Goal: Transaction & Acquisition: Purchase product/service

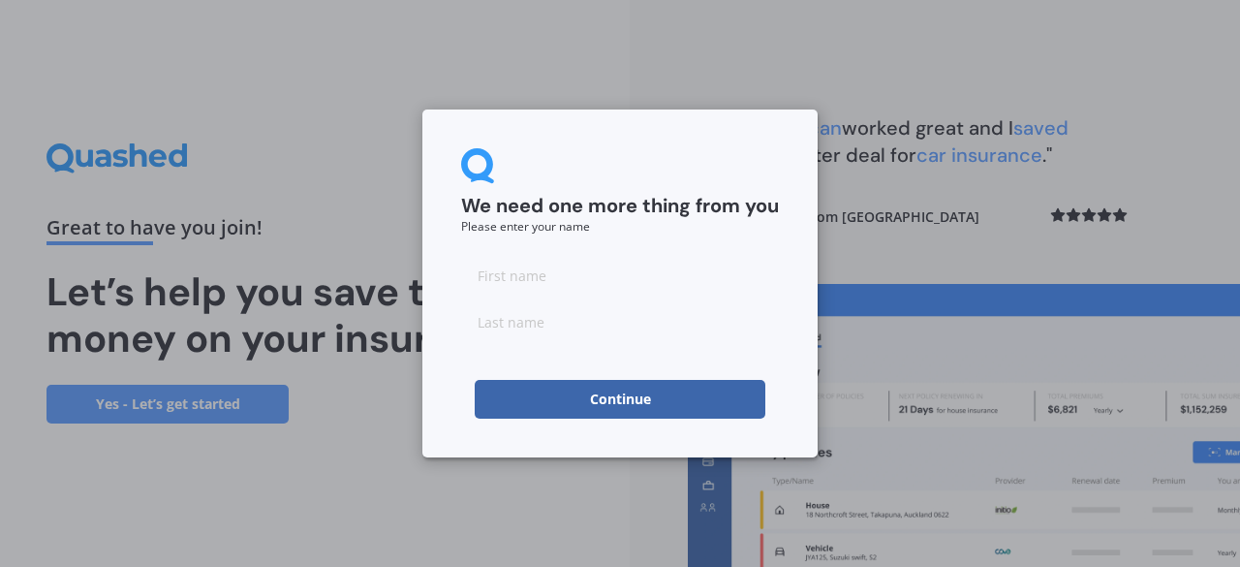
click at [567, 276] on input at bounding box center [620, 275] width 318 height 39
type input "[PERSON_NAME]"
click at [639, 390] on button "Continue" at bounding box center [620, 399] width 291 height 39
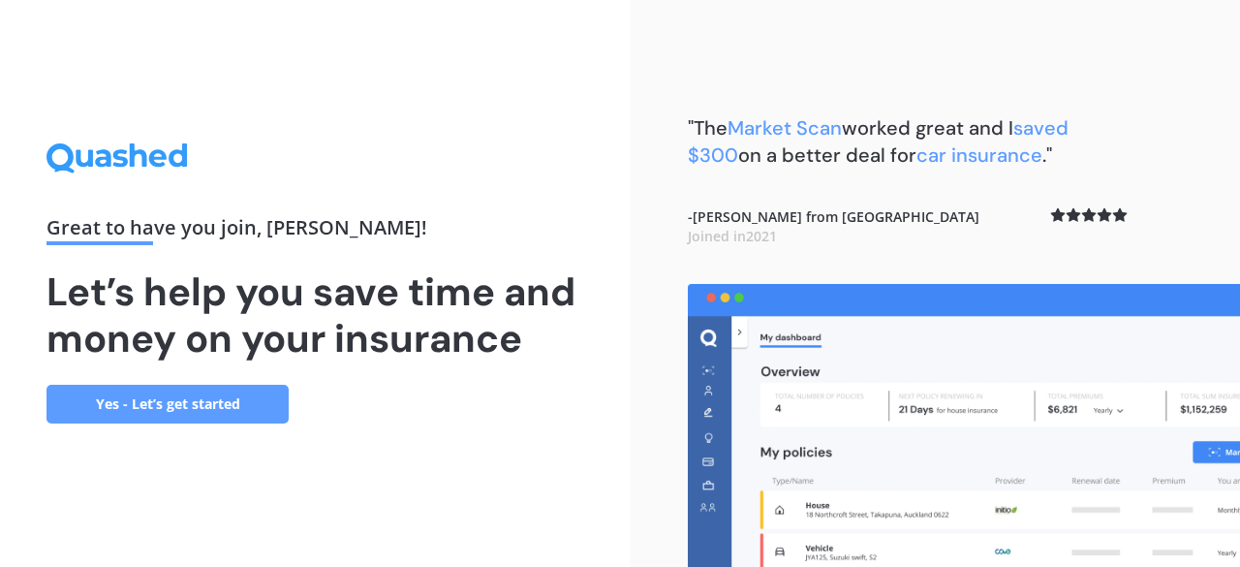
click at [207, 402] on link "Yes - Let’s get started" at bounding box center [167, 404] width 242 height 39
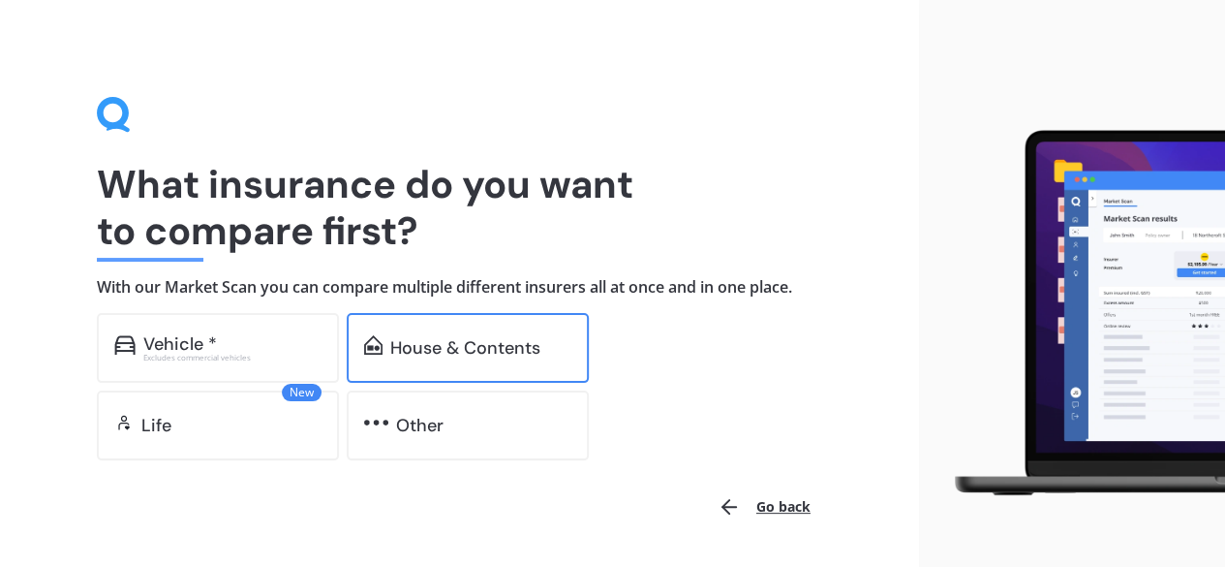
click at [446, 344] on div "House & Contents" at bounding box center [465, 347] width 150 height 19
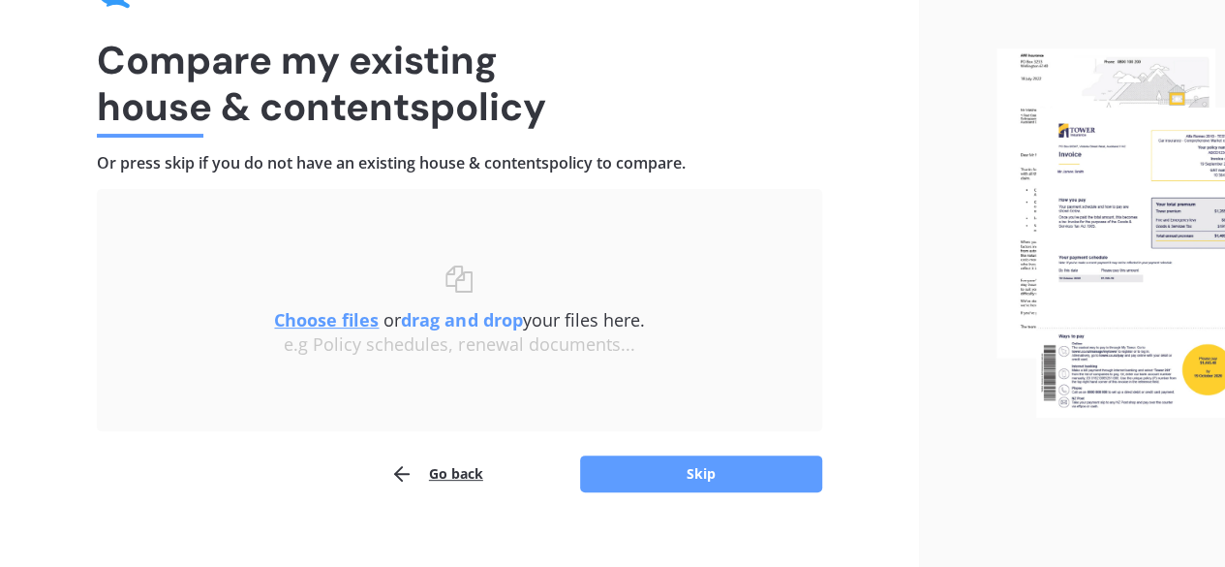
scroll to position [125, 0]
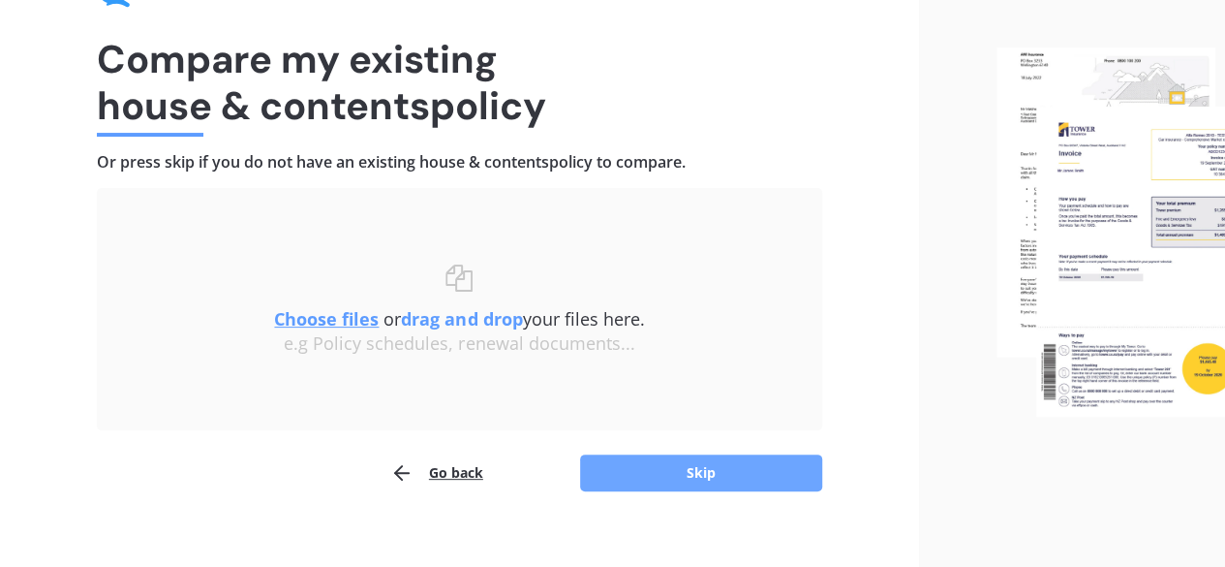
click at [670, 468] on button "Skip" at bounding box center [701, 472] width 242 height 37
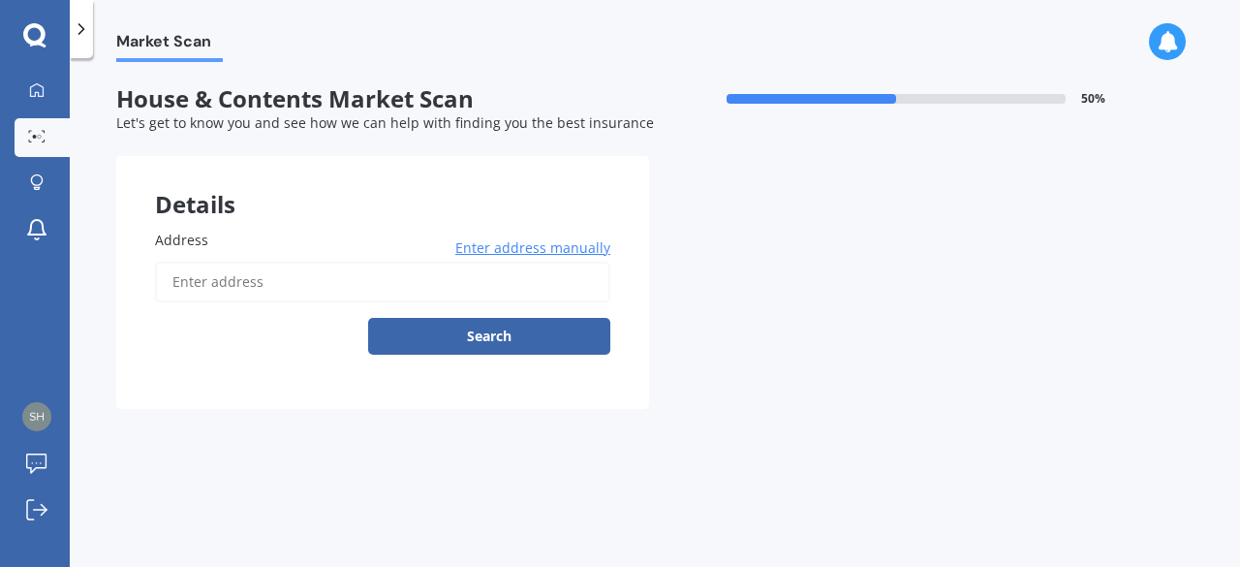
click at [291, 276] on input "Address" at bounding box center [382, 282] width 455 height 41
type input "[STREET_ADDRESS][PERSON_NAME]"
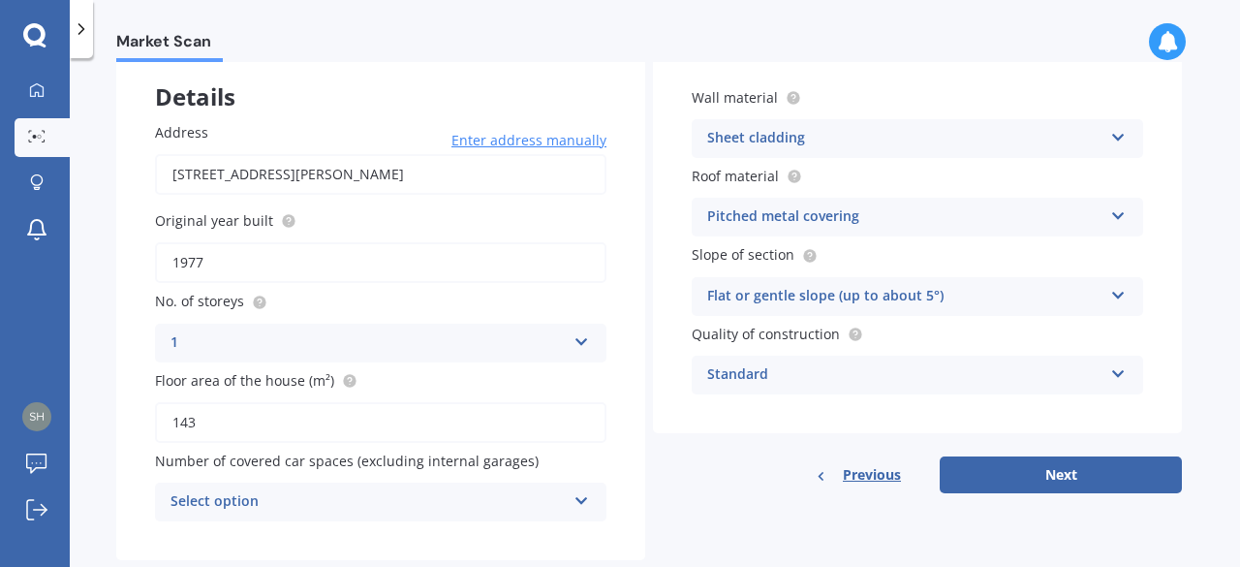
scroll to position [152, 0]
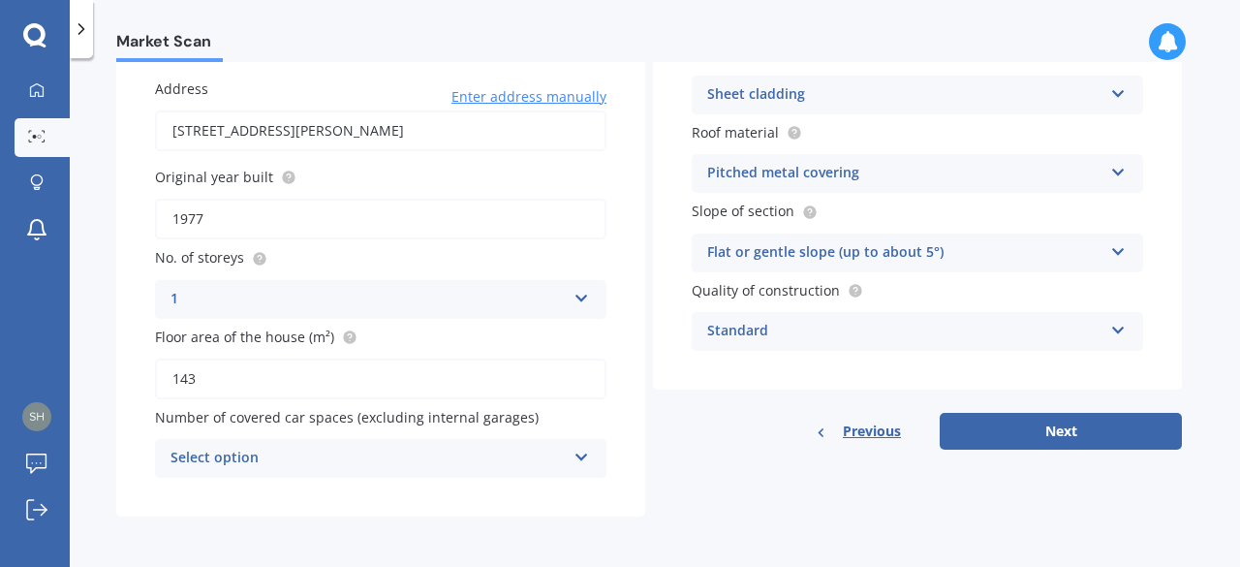
click at [581, 460] on icon at bounding box center [581, 453] width 16 height 14
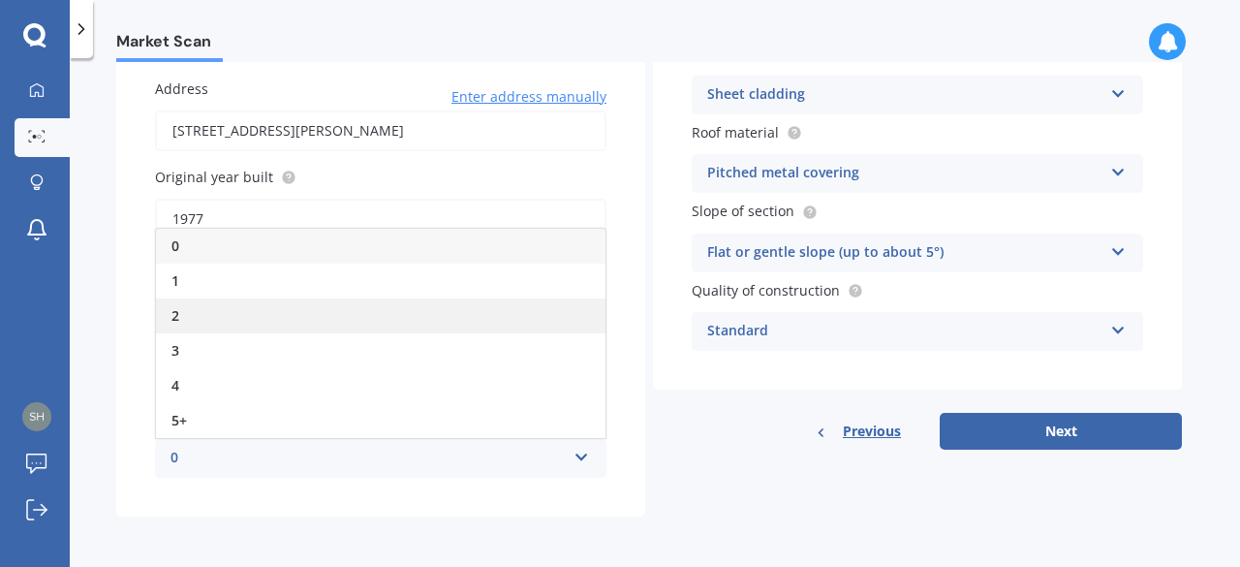
click at [318, 308] on div "2" at bounding box center [380, 315] width 449 height 35
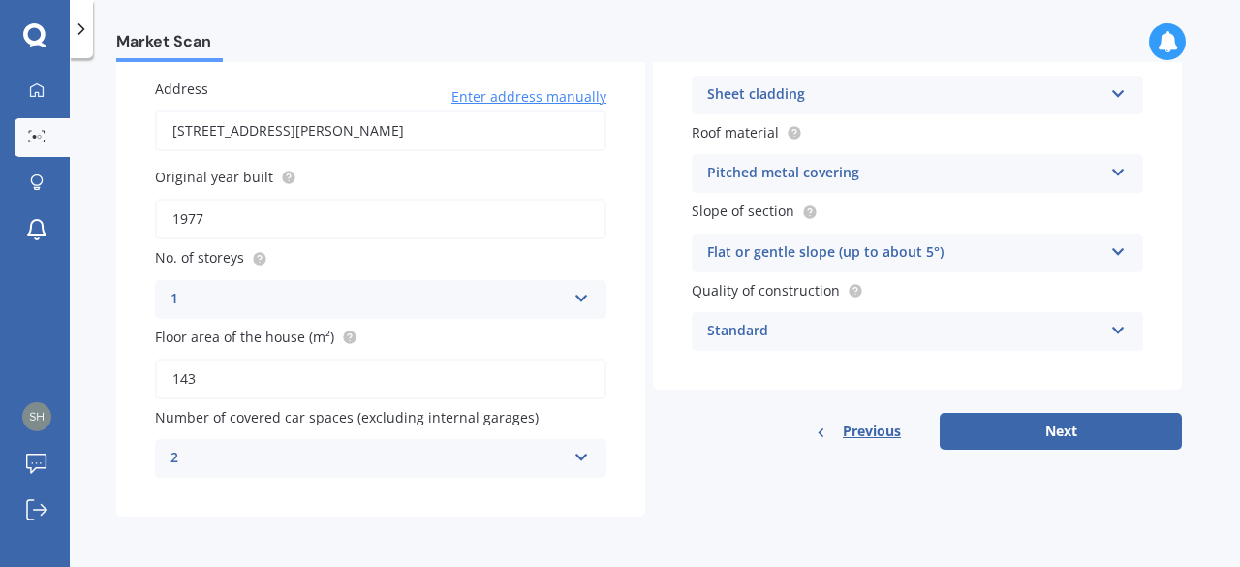
click at [318, 308] on div "1" at bounding box center [367, 299] width 395 height 23
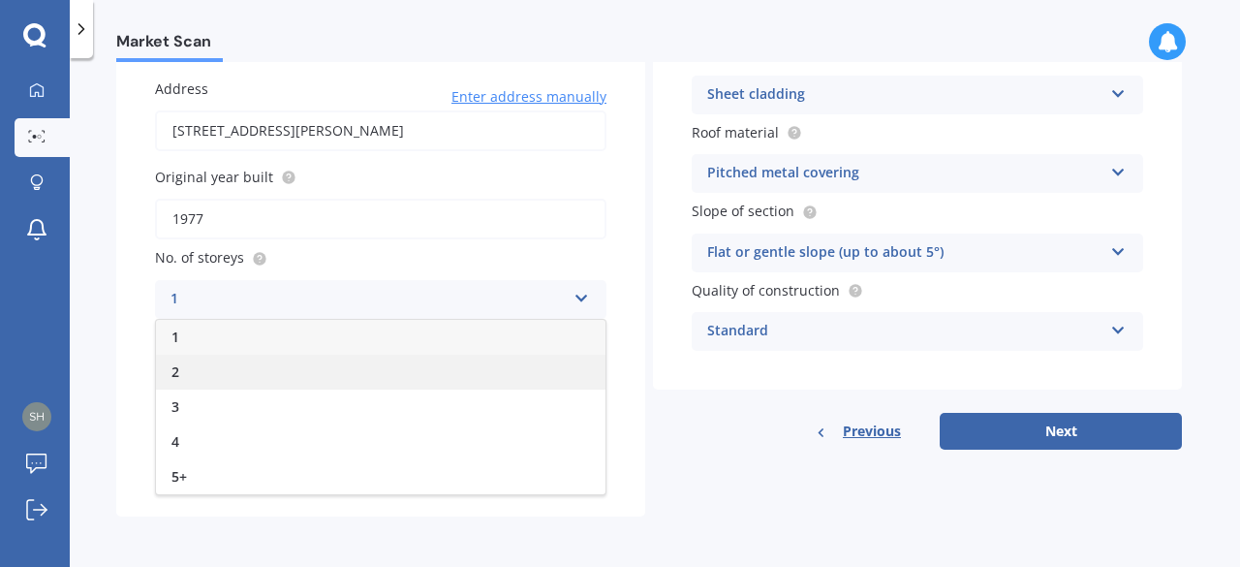
click at [291, 369] on div "2" at bounding box center [380, 371] width 449 height 35
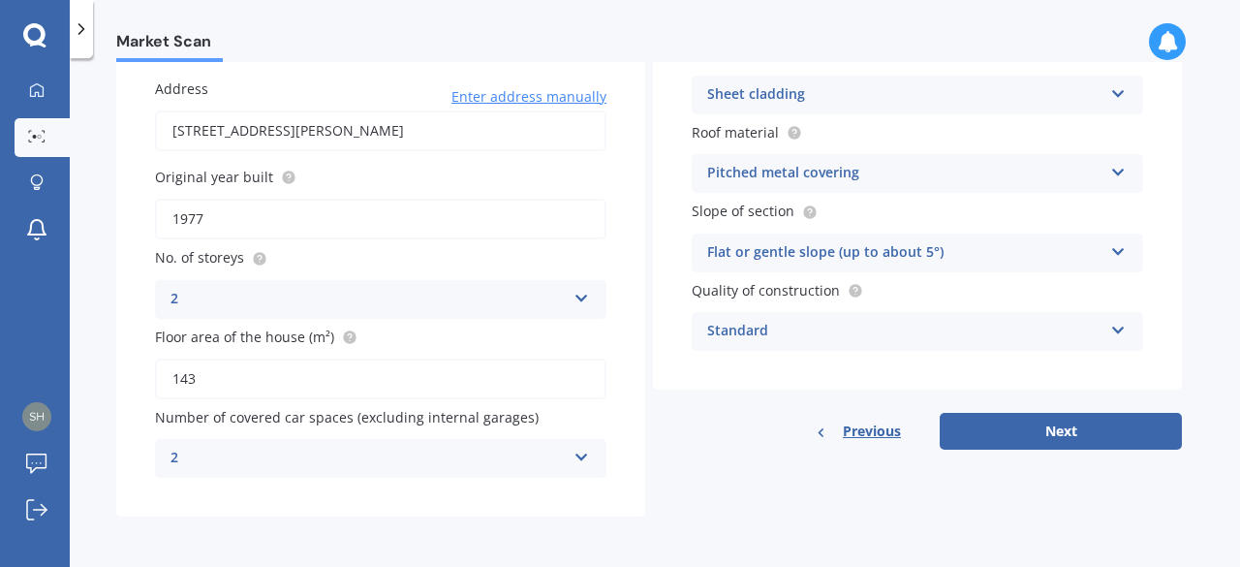
click at [581, 292] on icon at bounding box center [581, 295] width 16 height 14
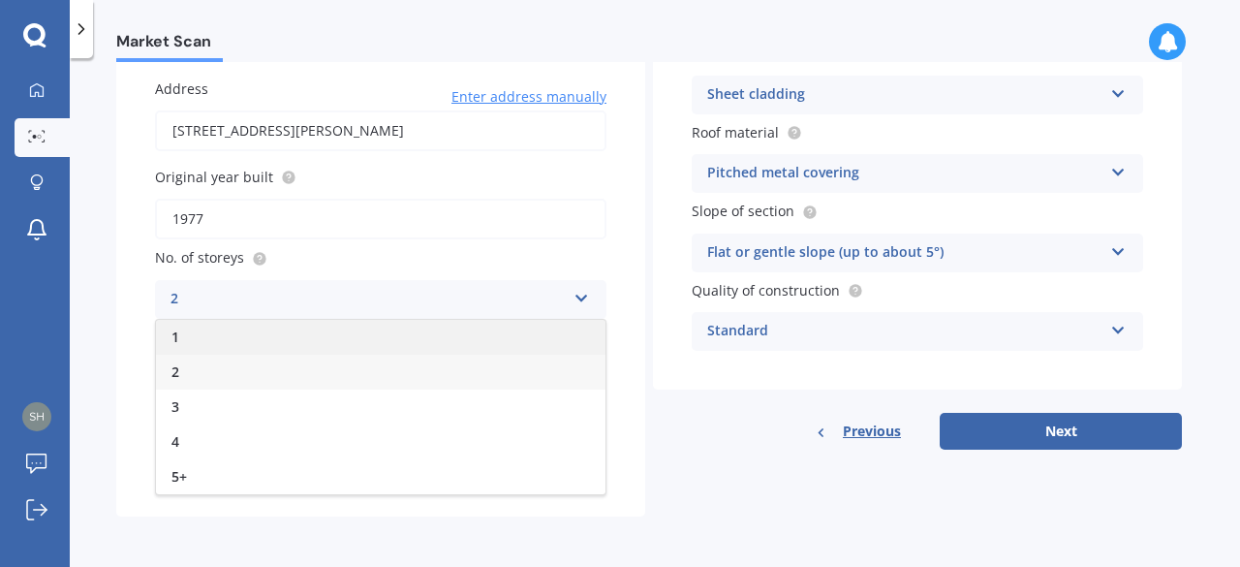
click at [269, 343] on div "1" at bounding box center [380, 337] width 449 height 35
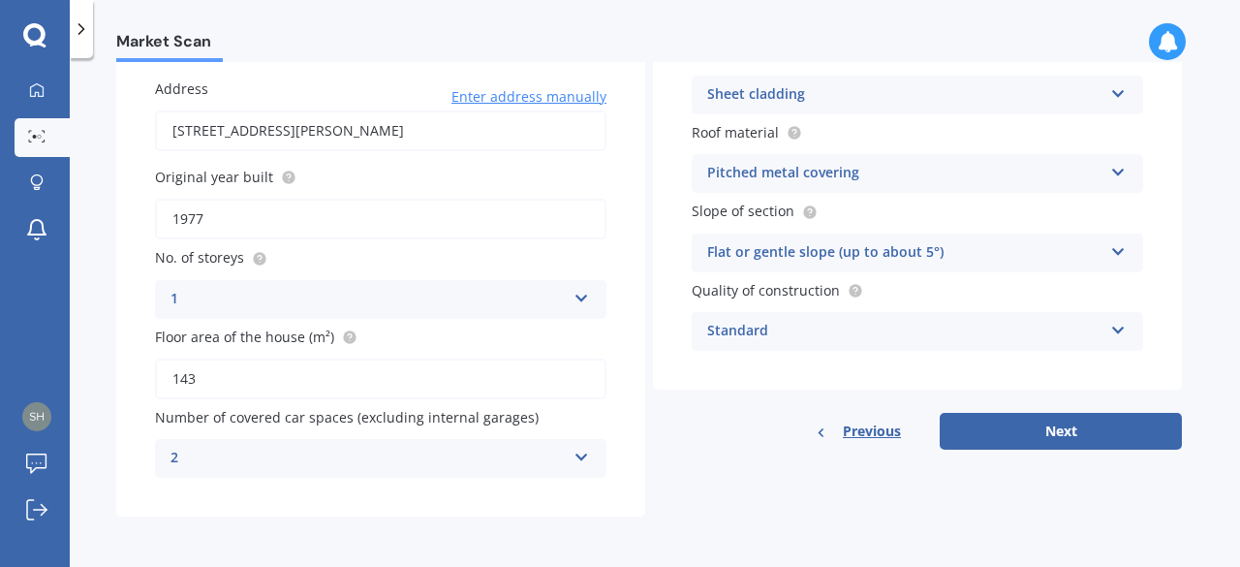
click at [578, 457] on icon at bounding box center [581, 453] width 16 height 14
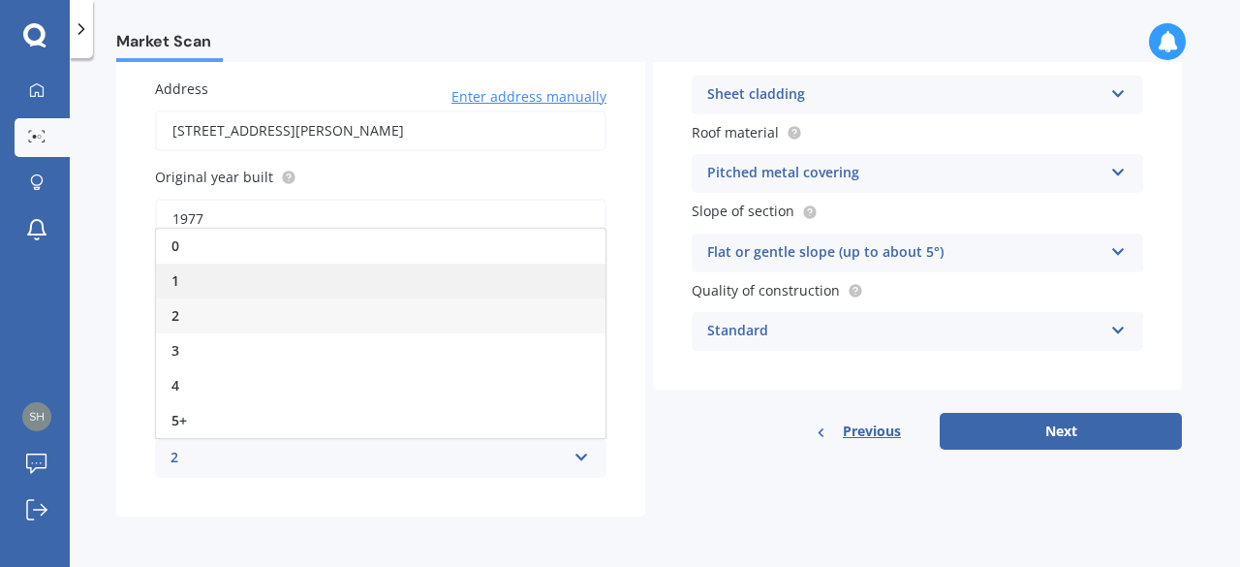
click at [272, 283] on div "1" at bounding box center [380, 280] width 449 height 35
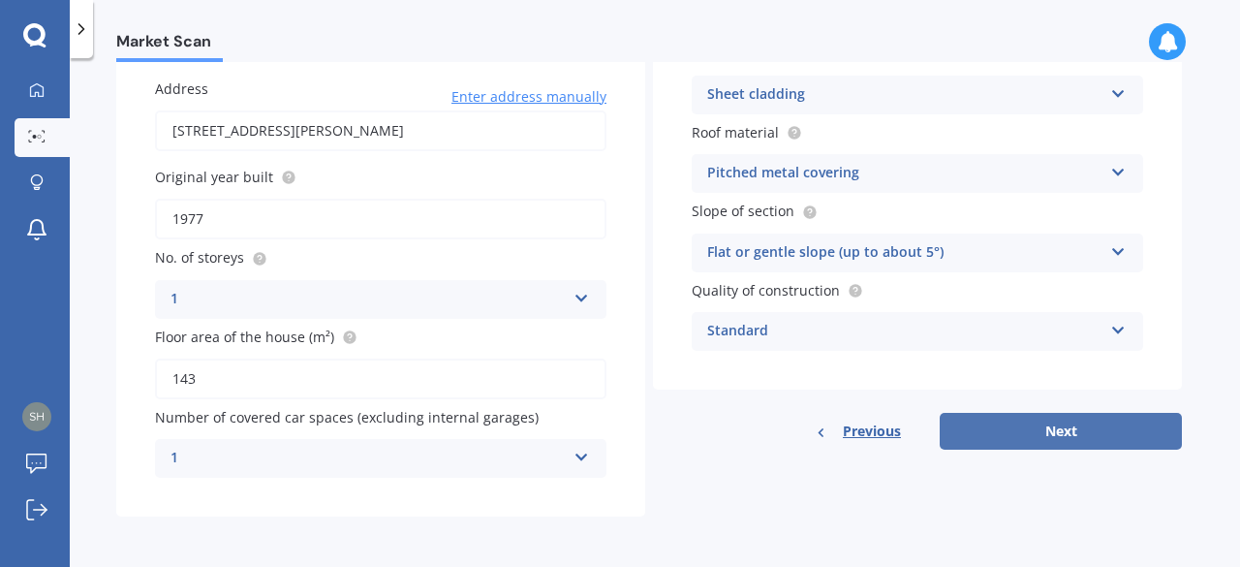
click at [1068, 429] on button "Next" at bounding box center [1060, 431] width 242 height 37
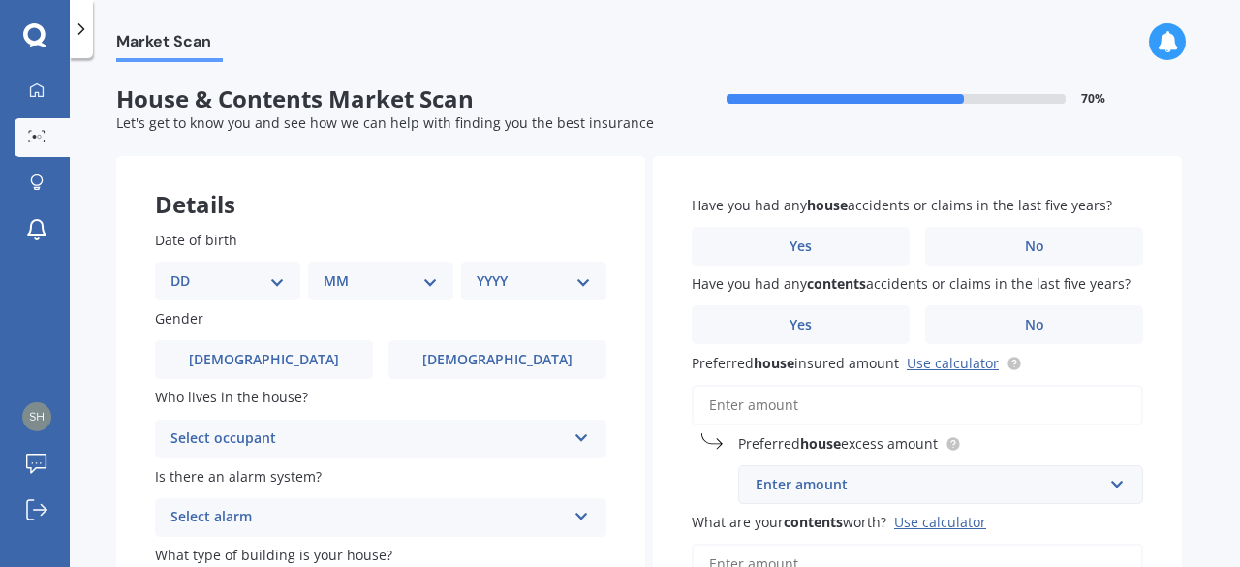
scroll to position [0, 0]
click at [240, 281] on select "DD 01 02 03 04 05 06 07 08 09 10 11 12 13 14 15 16 17 18 19 20 21 22 23 24 25 2…" at bounding box center [227, 280] width 114 height 21
select select "15"
click at [186, 270] on select "DD 01 02 03 04 05 06 07 08 09 10 11 12 13 14 15 16 17 18 19 20 21 22 23 24 25 2…" at bounding box center [227, 280] width 114 height 21
click at [415, 286] on select "MM 01 02 03 04 05 06 07 08 09 10 11 12" at bounding box center [384, 280] width 107 height 21
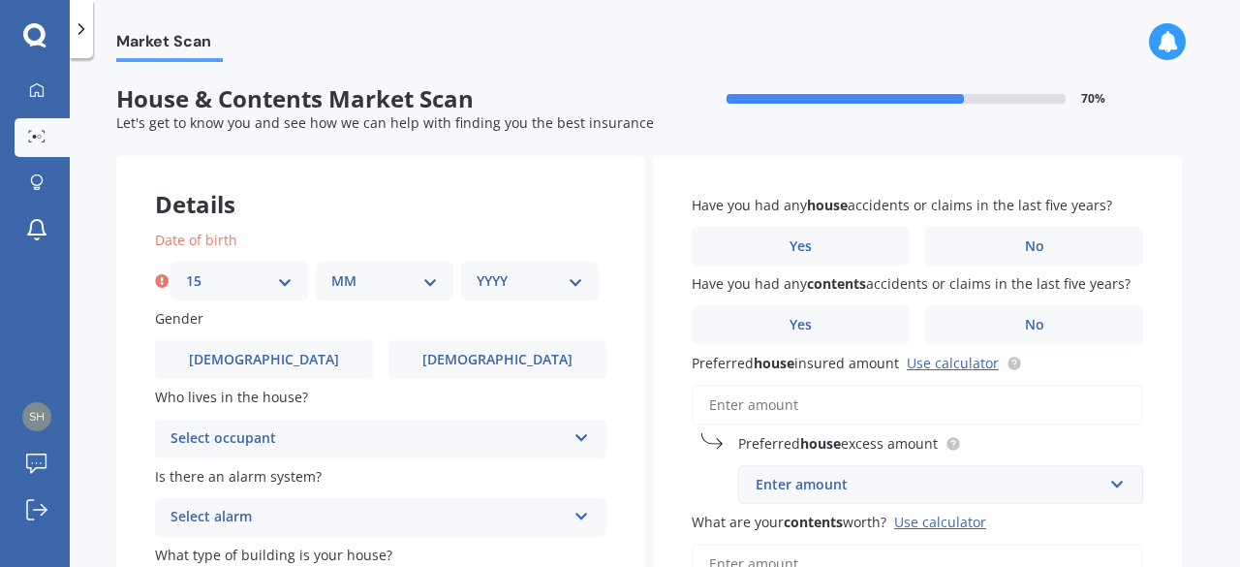
select select "09"
click at [331, 270] on select "MM 01 02 03 04 05 06 07 08 09 10 11 12" at bounding box center [384, 280] width 107 height 21
click at [550, 283] on select "YYYY 2009 2008 2007 2006 2005 2004 2003 2002 2001 2000 1999 1998 1997 1996 1995…" at bounding box center [530, 280] width 107 height 21
select select "1989"
click at [477, 270] on select "YYYY 2009 2008 2007 2006 2005 2004 2003 2002 2001 2000 1999 1998 1997 1996 1995…" at bounding box center [530, 280] width 107 height 21
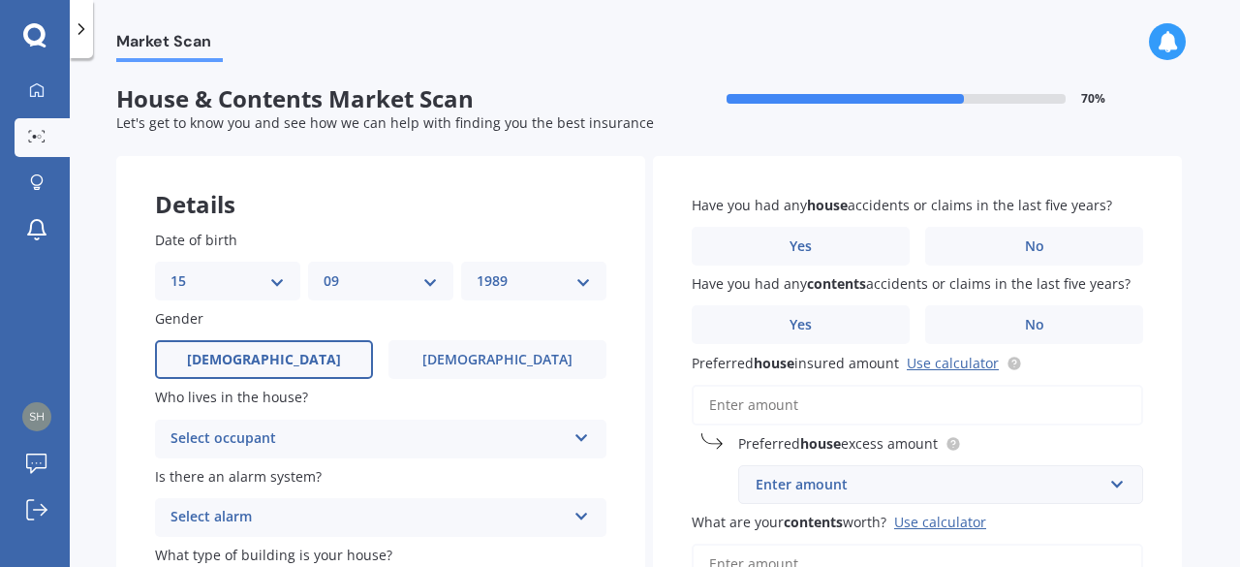
click at [292, 350] on label "[DEMOGRAPHIC_DATA]" at bounding box center [264, 359] width 218 height 39
click at [0, 0] on input "[DEMOGRAPHIC_DATA]" at bounding box center [0, 0] width 0 height 0
click at [317, 427] on div "Select occupant" at bounding box center [367, 438] width 395 height 23
click at [297, 473] on div "Owner" at bounding box center [380, 476] width 449 height 35
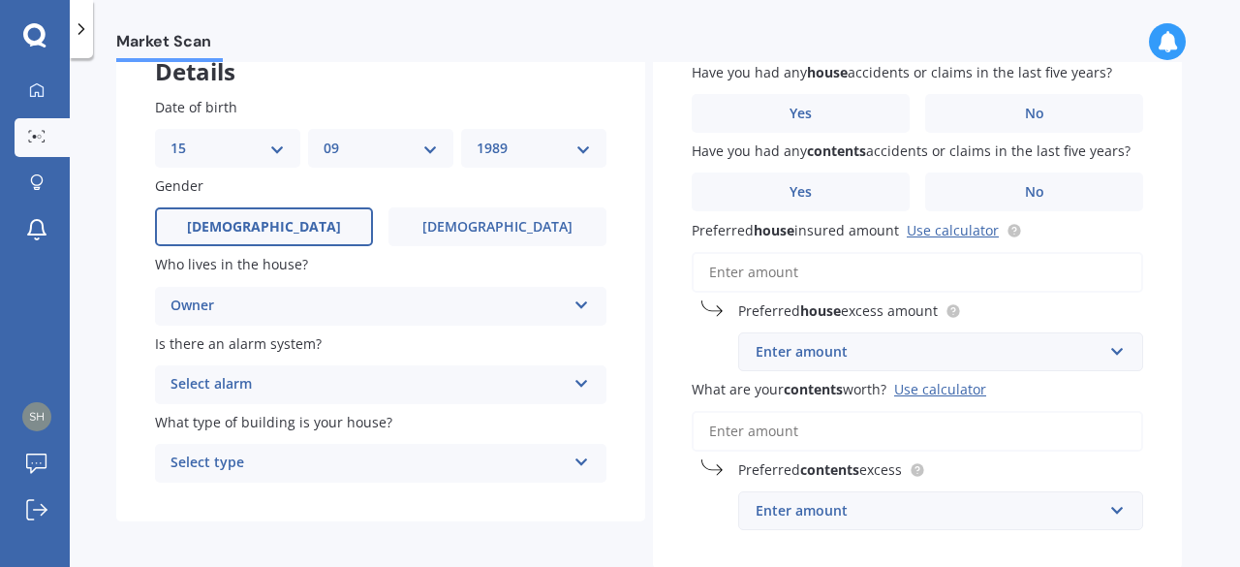
scroll to position [136, 0]
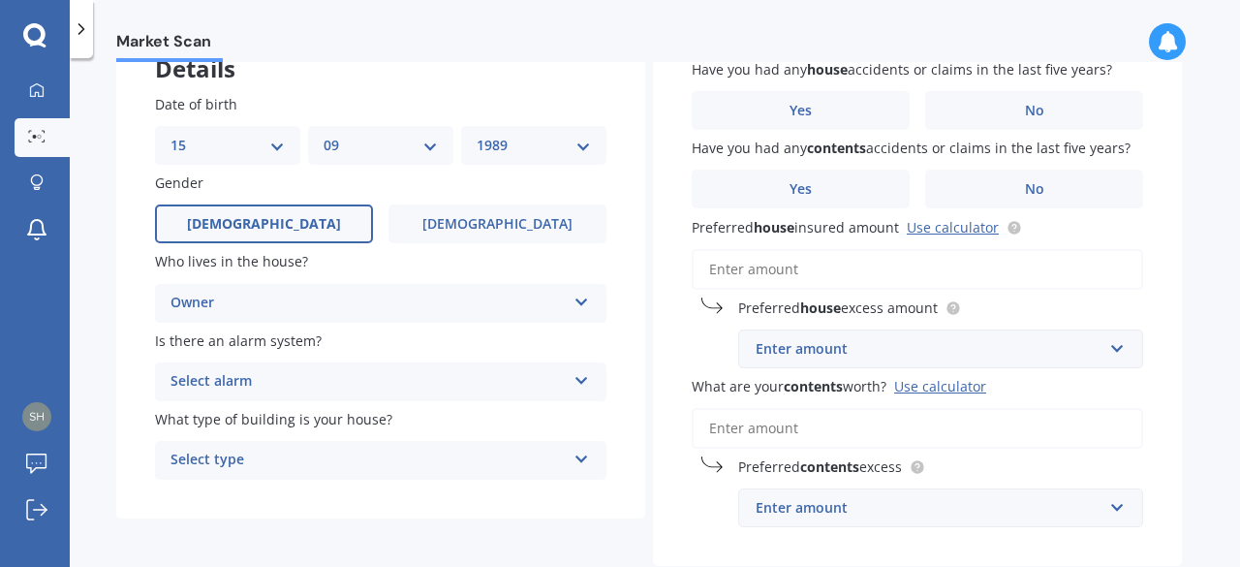
click at [373, 386] on div "Select alarm" at bounding box center [367, 381] width 395 height 23
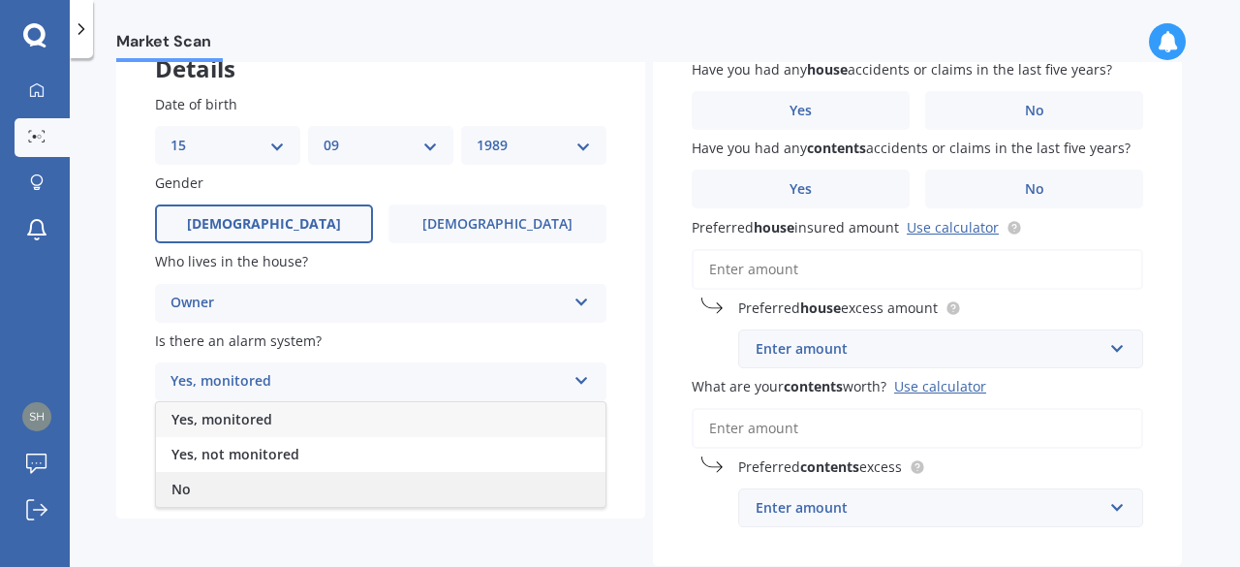
click at [250, 480] on div "No" at bounding box center [380, 489] width 449 height 35
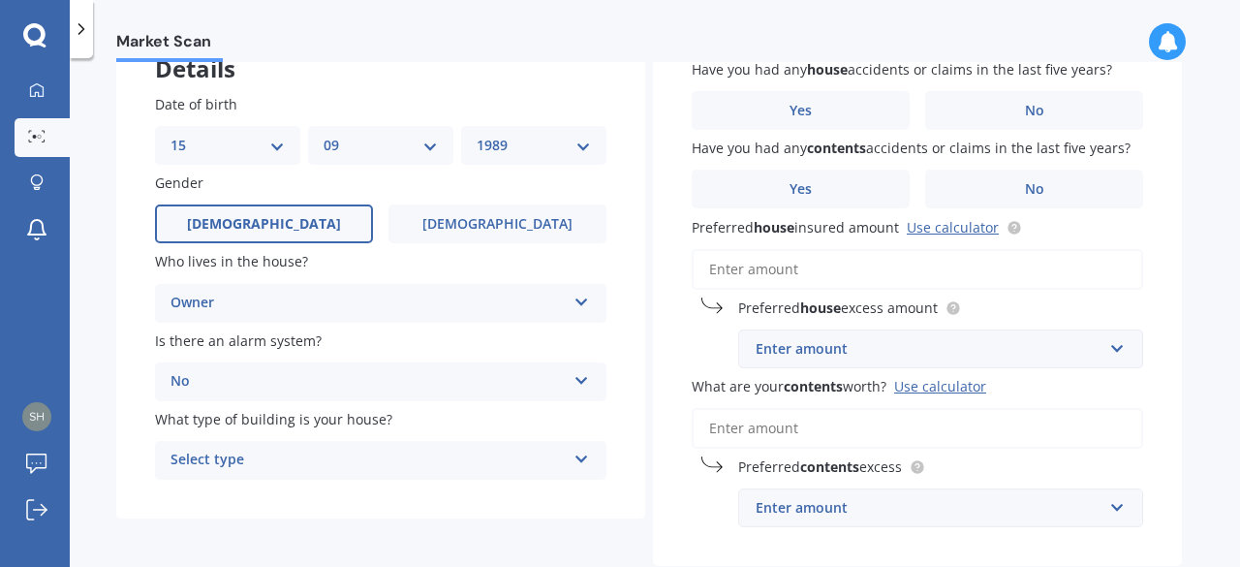
click at [285, 456] on div "Select type" at bounding box center [367, 459] width 395 height 23
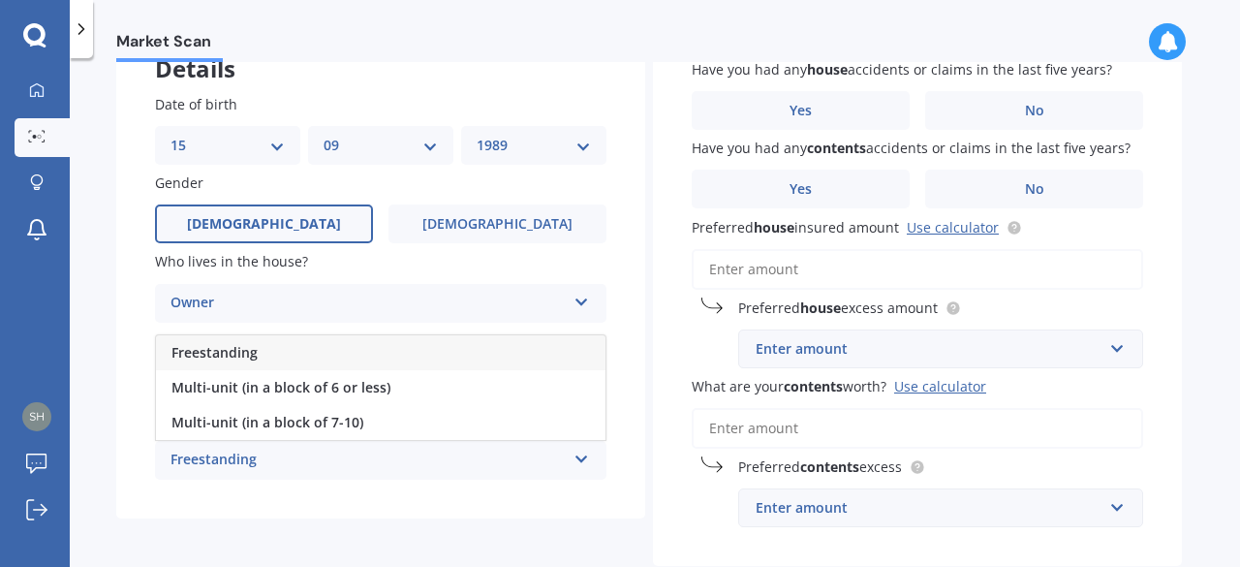
click at [316, 354] on div "Freestanding" at bounding box center [380, 352] width 449 height 35
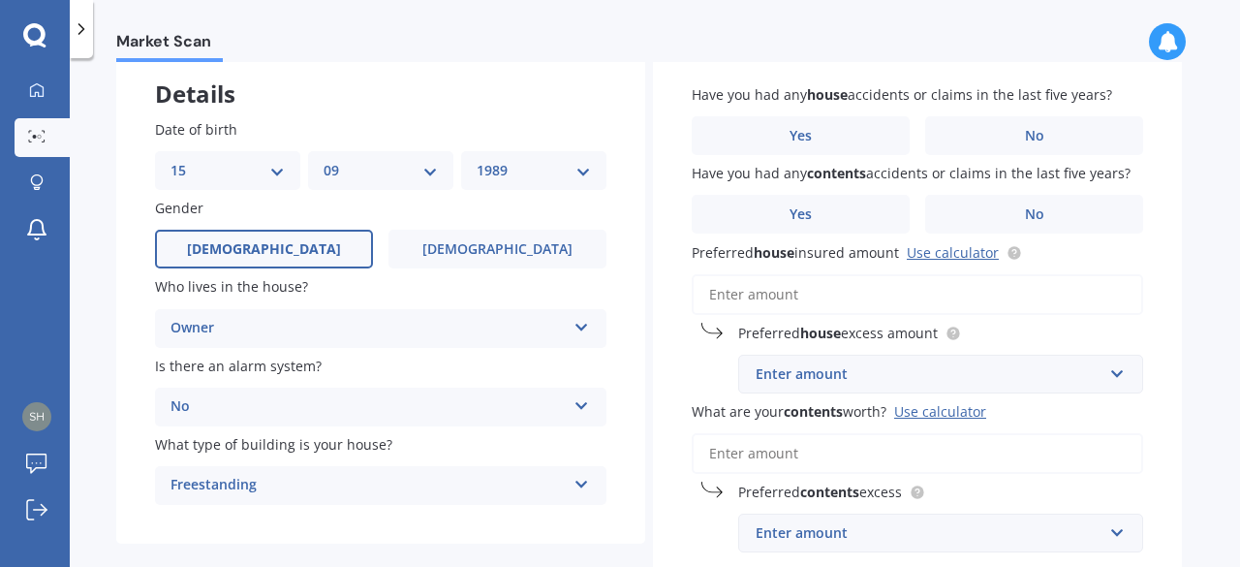
scroll to position [108, 0]
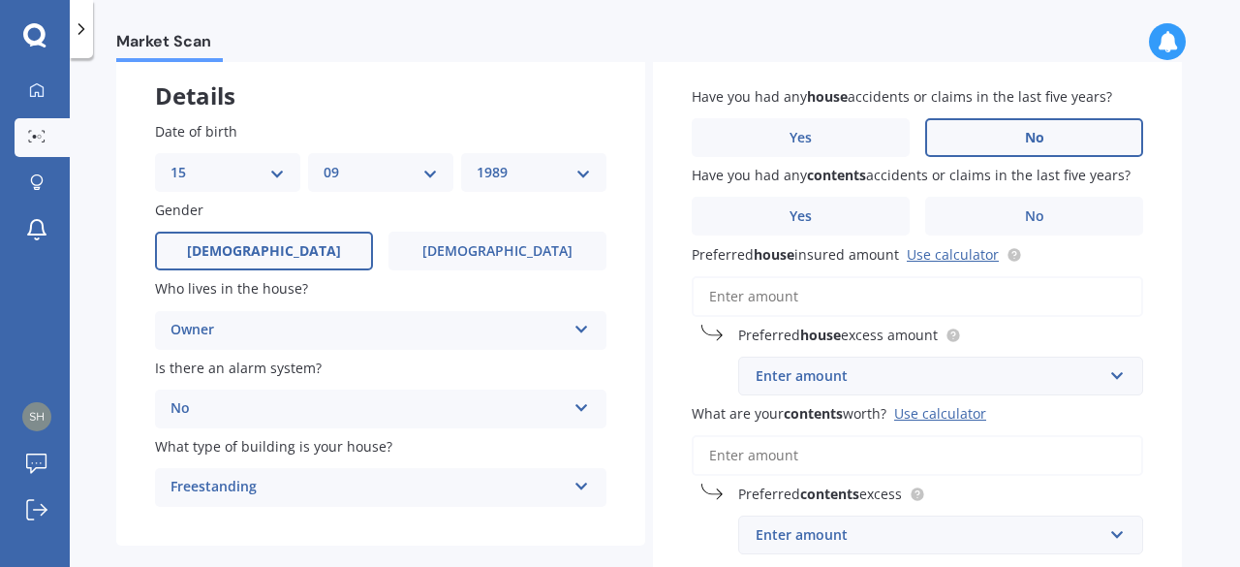
click at [1037, 142] on span "No" at bounding box center [1034, 138] width 19 height 16
click at [0, 0] on input "No" at bounding box center [0, 0] width 0 height 0
click at [1044, 218] on label "No" at bounding box center [1034, 216] width 218 height 39
click at [0, 0] on input "No" at bounding box center [0, 0] width 0 height 0
click at [873, 300] on input "Preferred house insured amount Use calculator" at bounding box center [917, 296] width 451 height 41
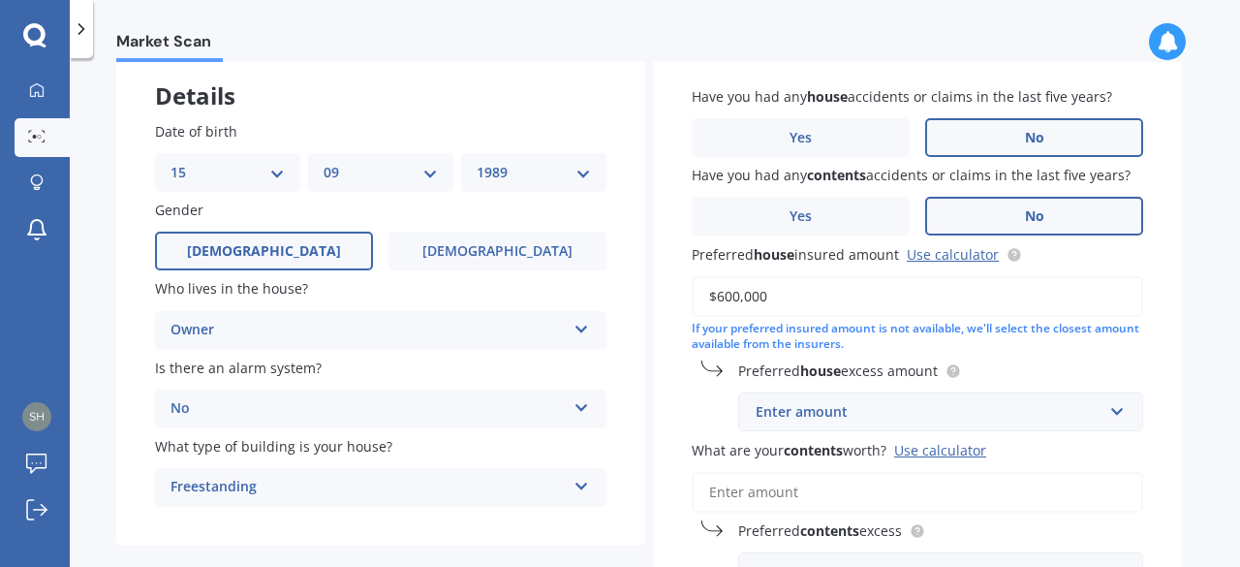
type input "$600,000"
click at [857, 408] on div "Enter amount" at bounding box center [928, 411] width 347 height 21
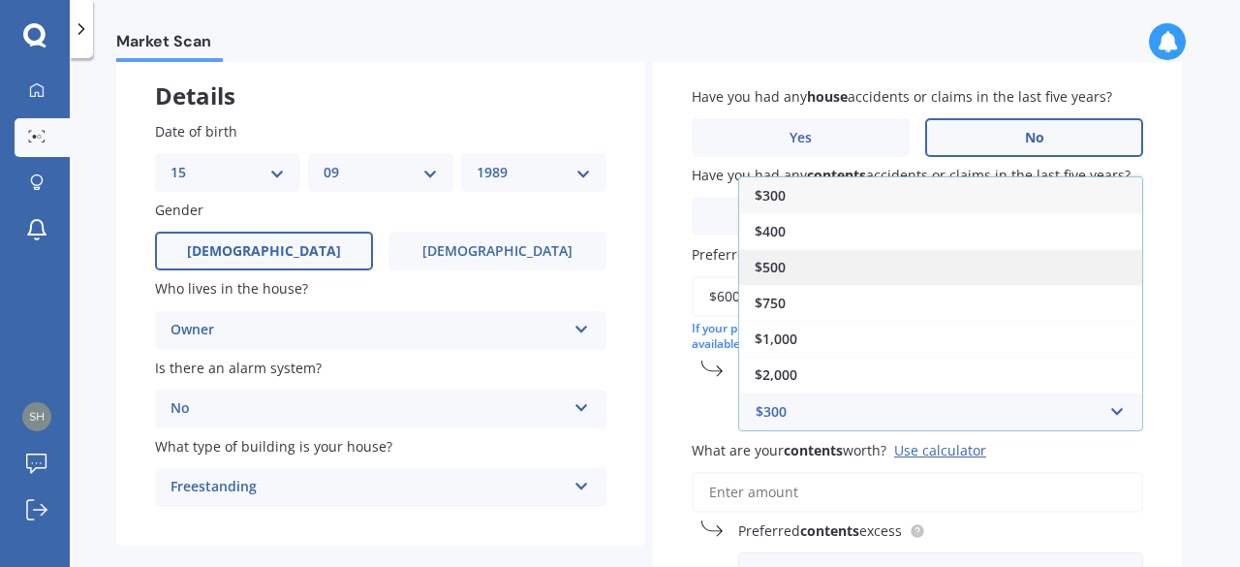
click at [883, 273] on div "$500" at bounding box center [940, 267] width 403 height 36
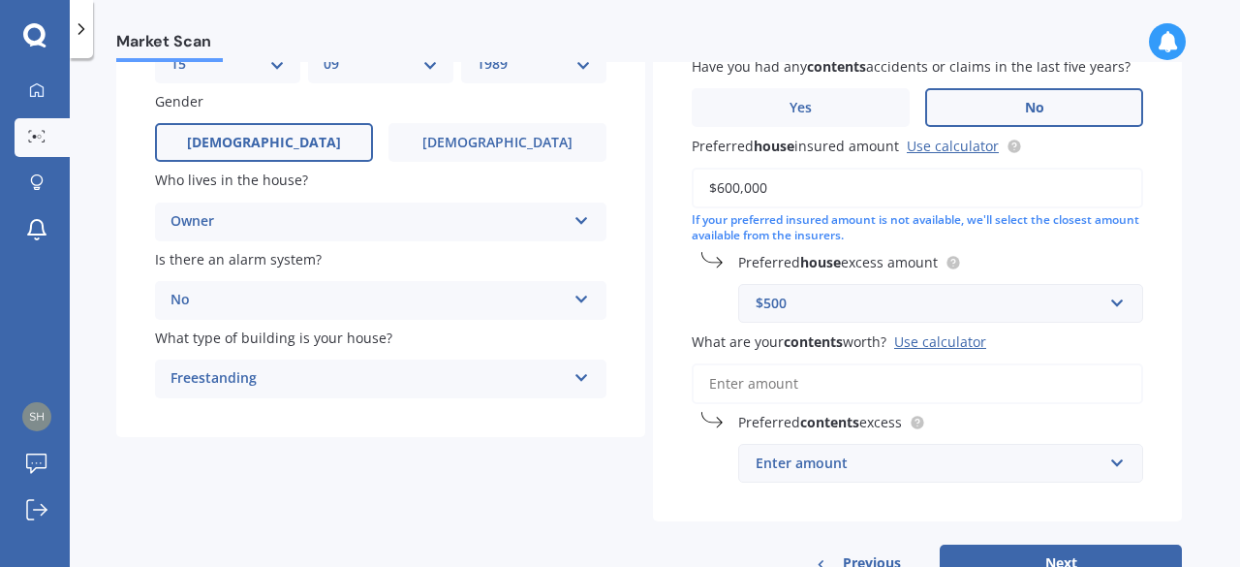
scroll to position [232, 0]
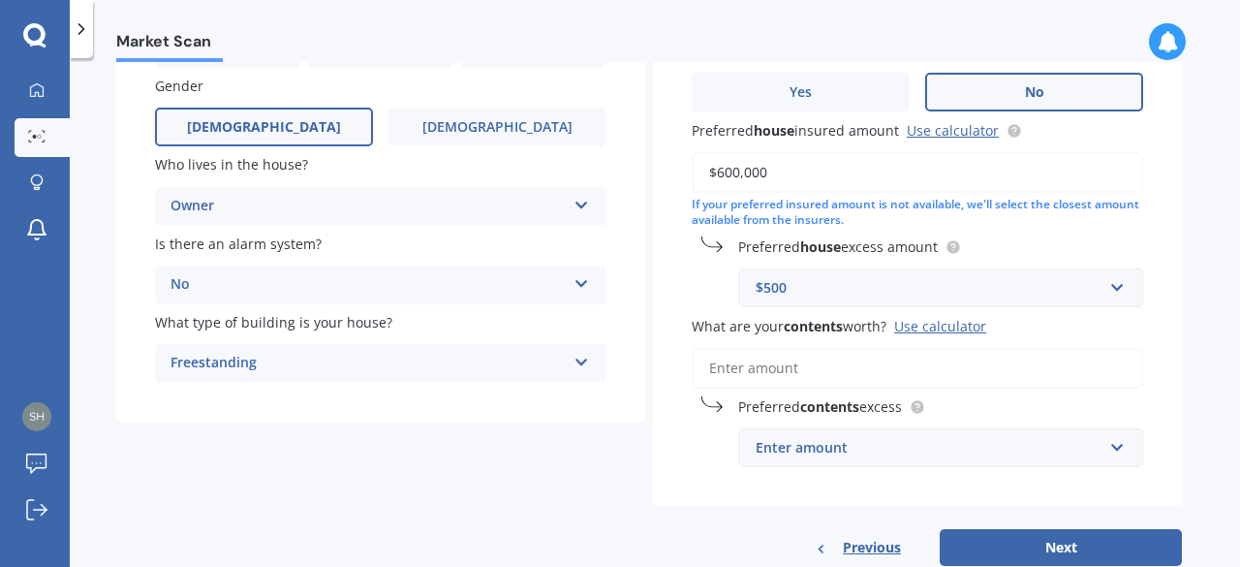
click at [847, 371] on input "What are your contents worth? Use calculator" at bounding box center [917, 368] width 451 height 41
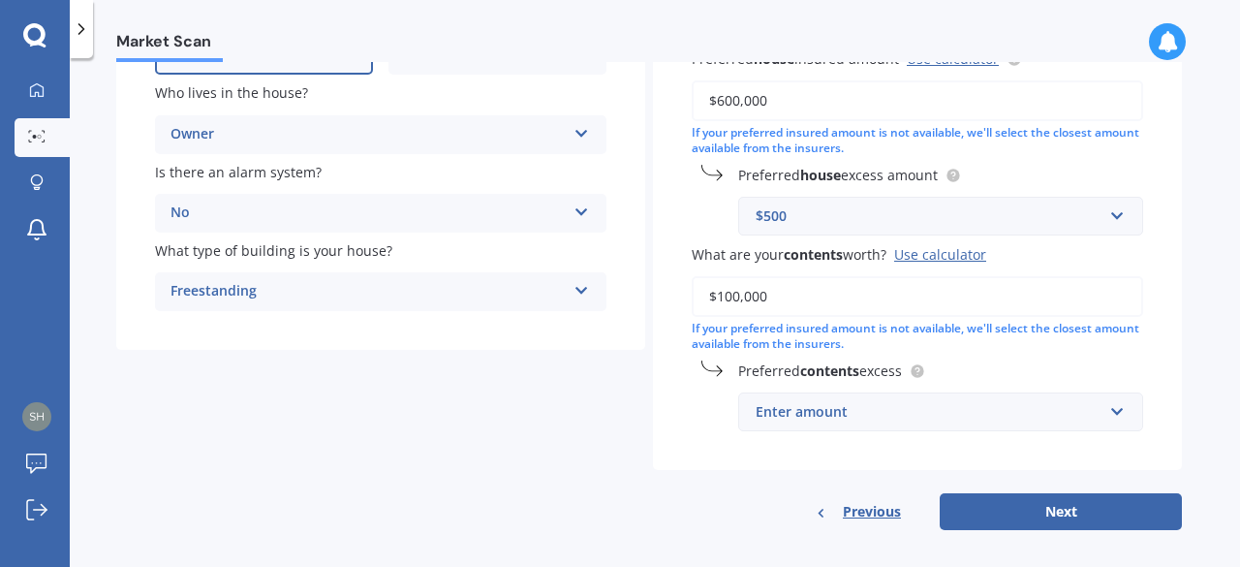
scroll to position [320, 0]
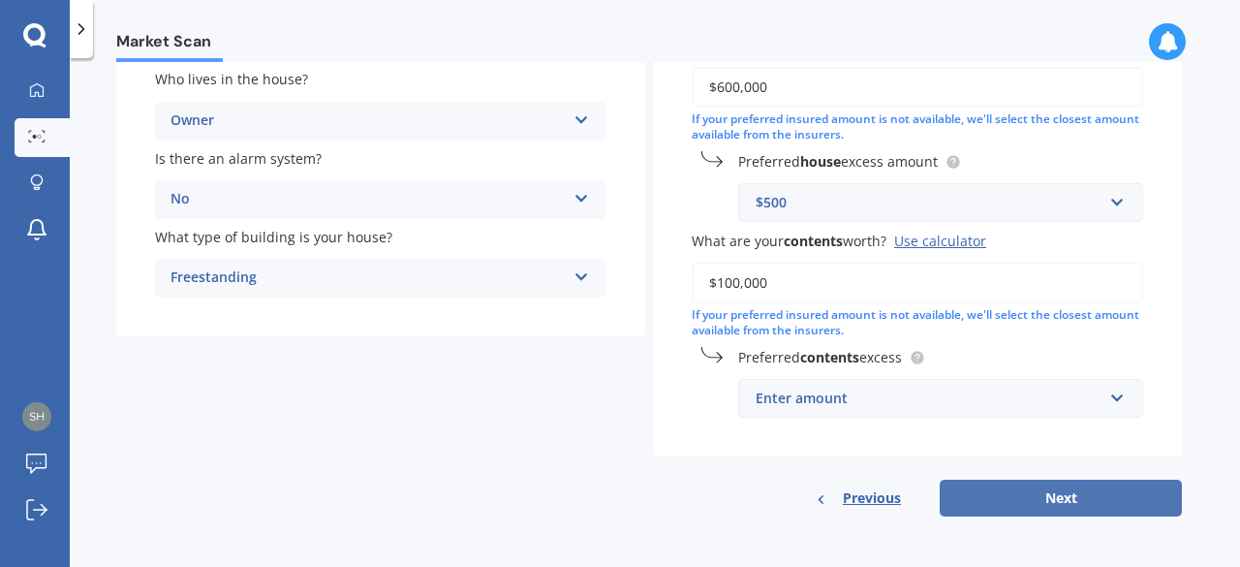
type input "$100,000"
click at [1076, 495] on button "Next" at bounding box center [1060, 497] width 242 height 37
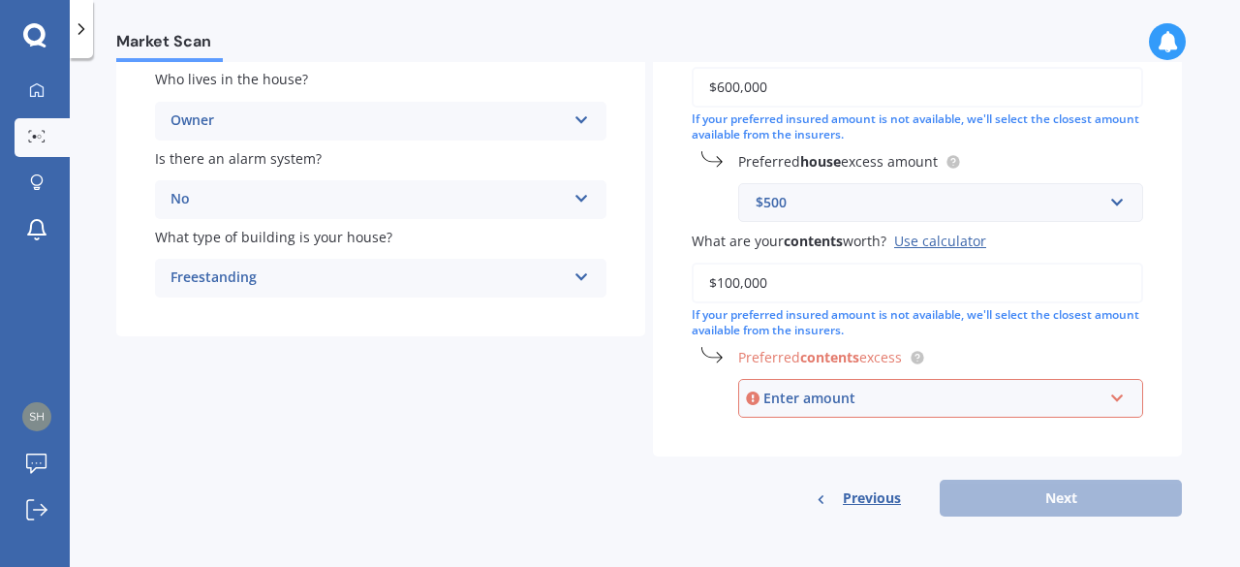
click at [1023, 404] on div "Enter amount" at bounding box center [932, 397] width 339 height 21
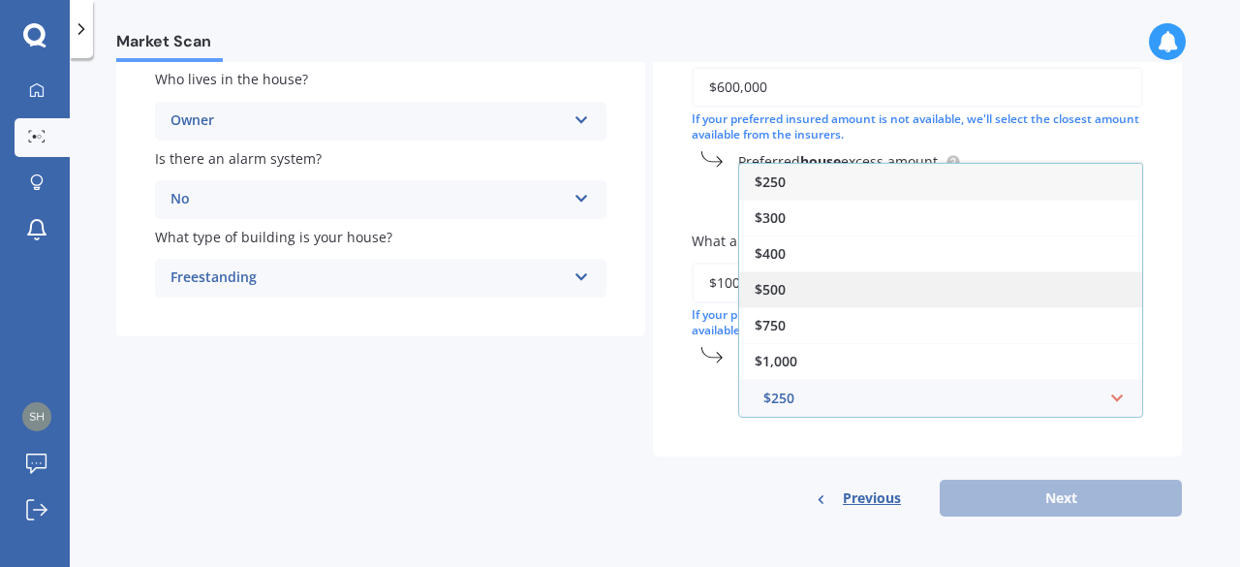
click at [1040, 286] on div "$500" at bounding box center [940, 289] width 403 height 36
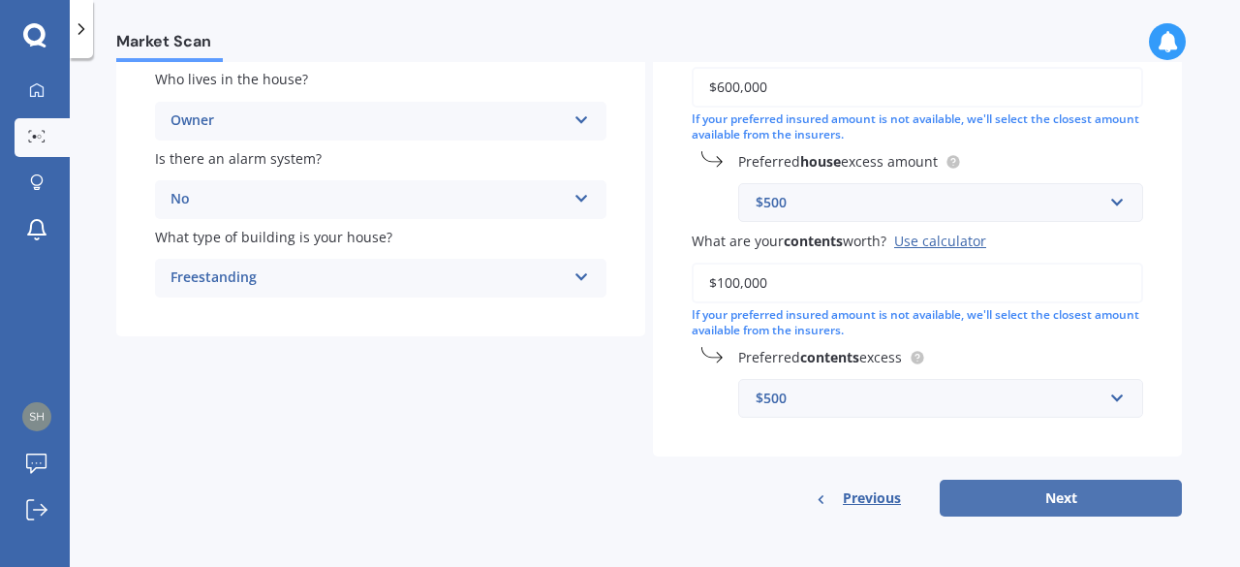
click at [1054, 494] on button "Next" at bounding box center [1060, 497] width 242 height 37
select select "15"
select select "09"
select select "1989"
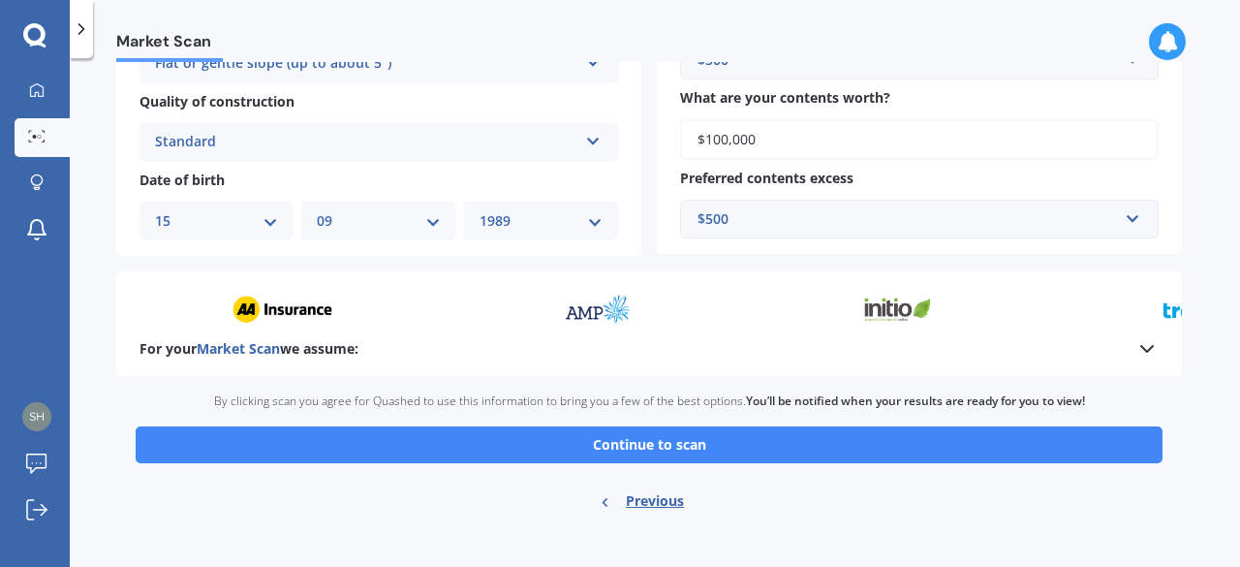
scroll to position [733, 0]
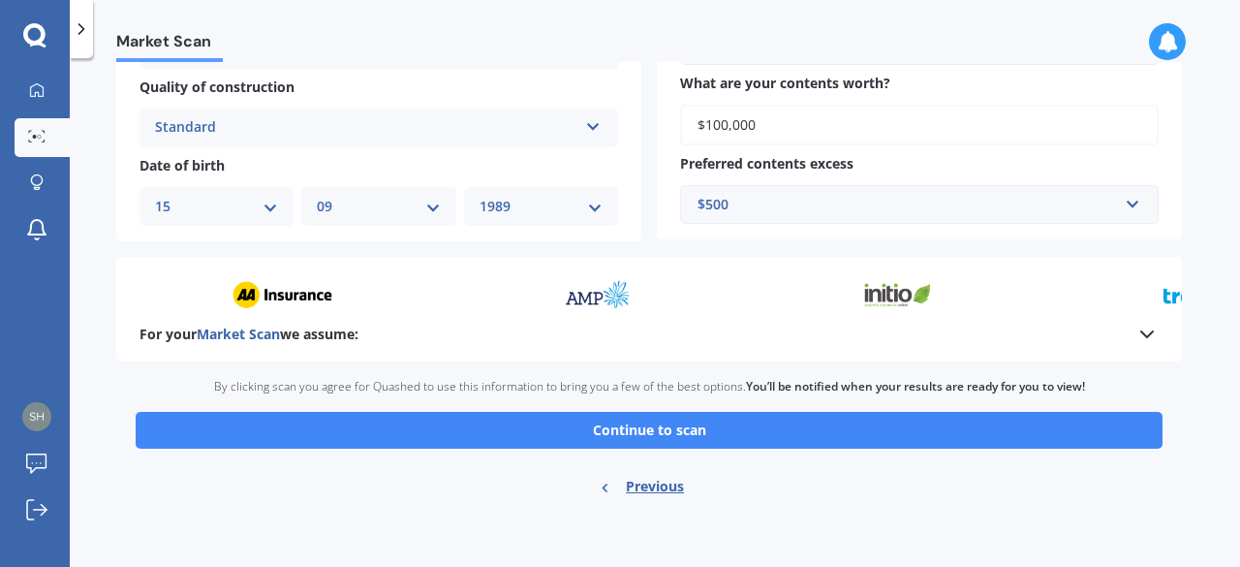
click at [255, 338] on span "Market Scan" at bounding box center [238, 333] width 83 height 18
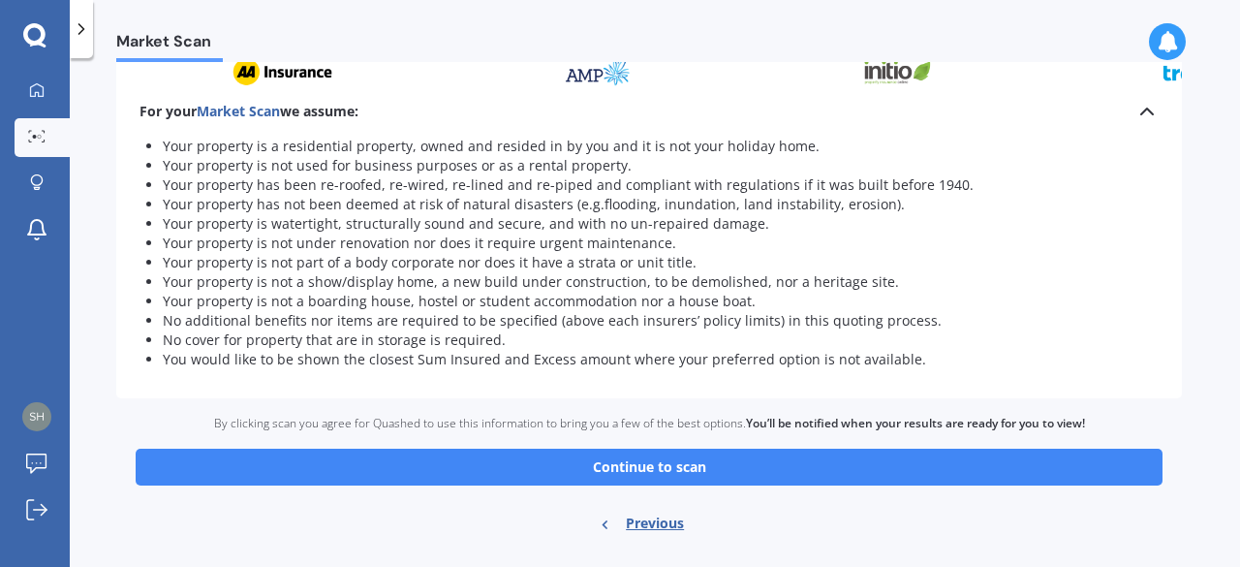
scroll to position [993, 0]
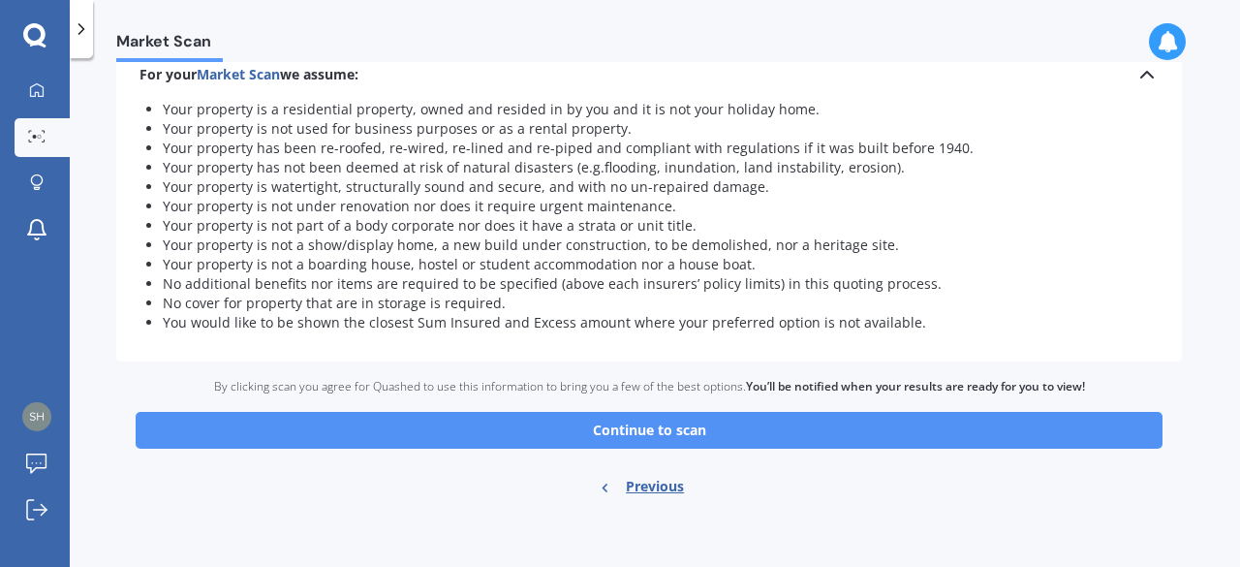
click at [697, 433] on button "Continue to scan" at bounding box center [649, 430] width 1027 height 37
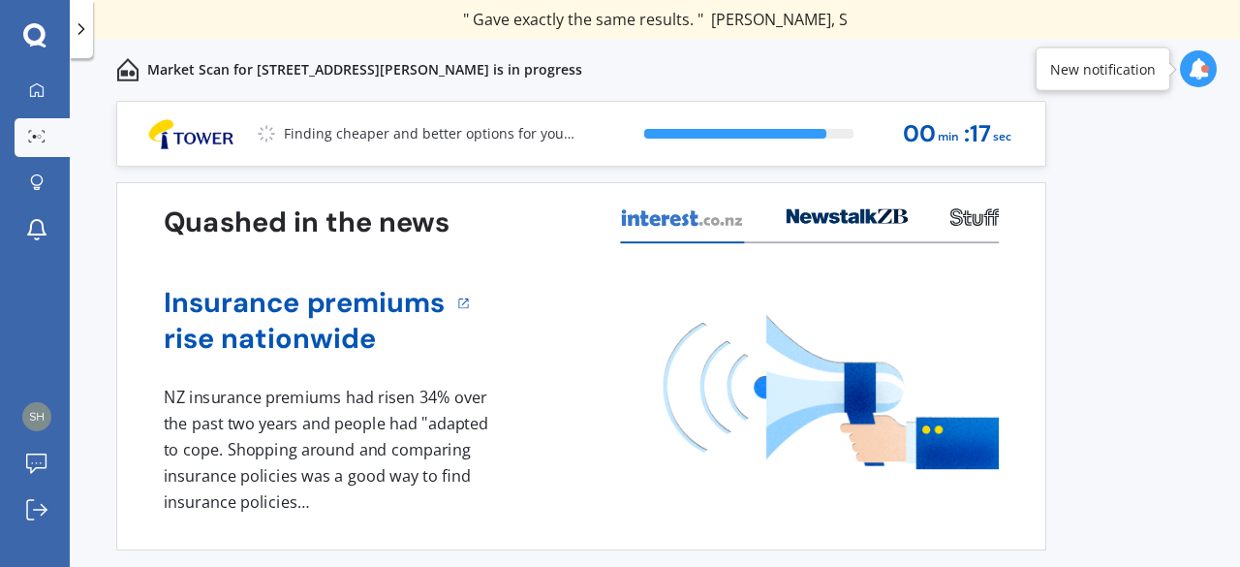
scroll to position [58, 0]
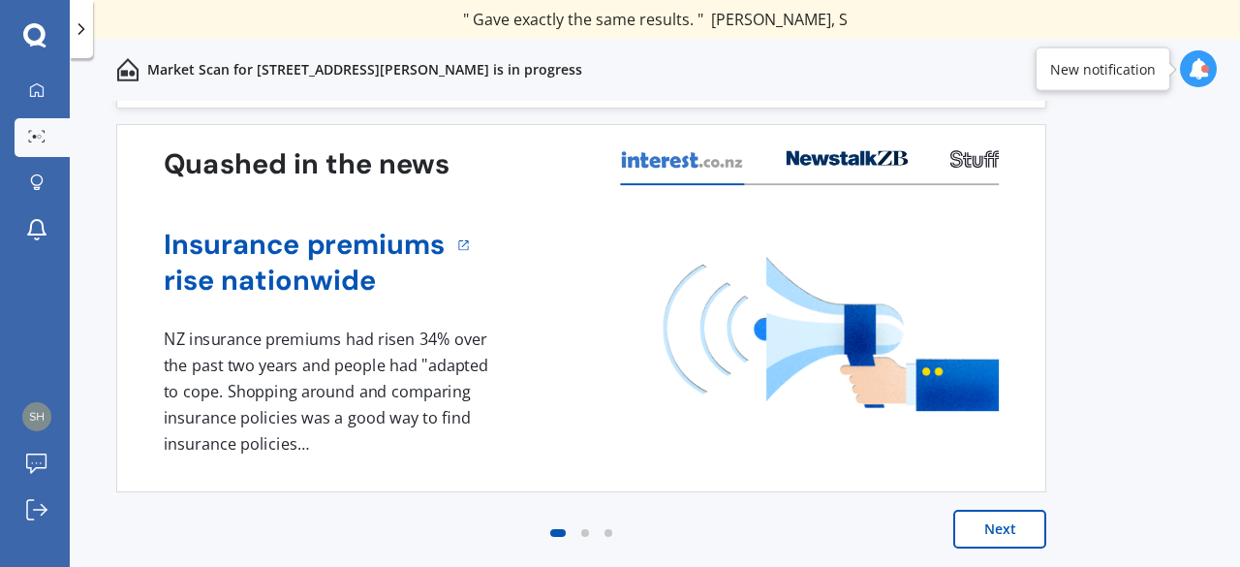
click at [1005, 521] on button "Next" at bounding box center [999, 528] width 93 height 39
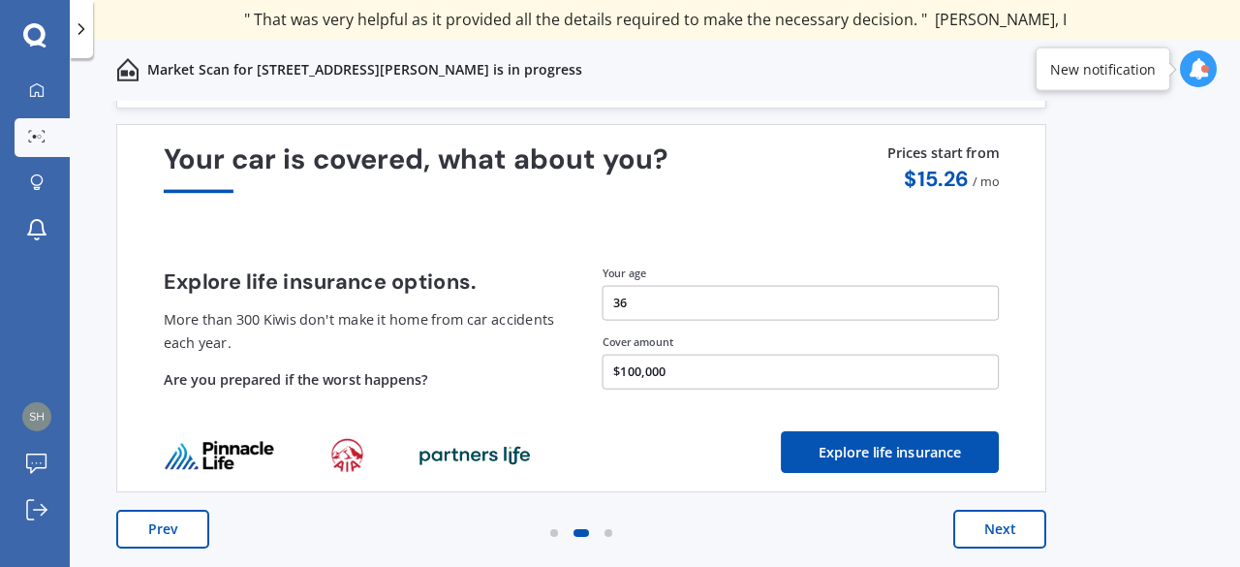
click at [1001, 526] on button "Next" at bounding box center [999, 528] width 93 height 39
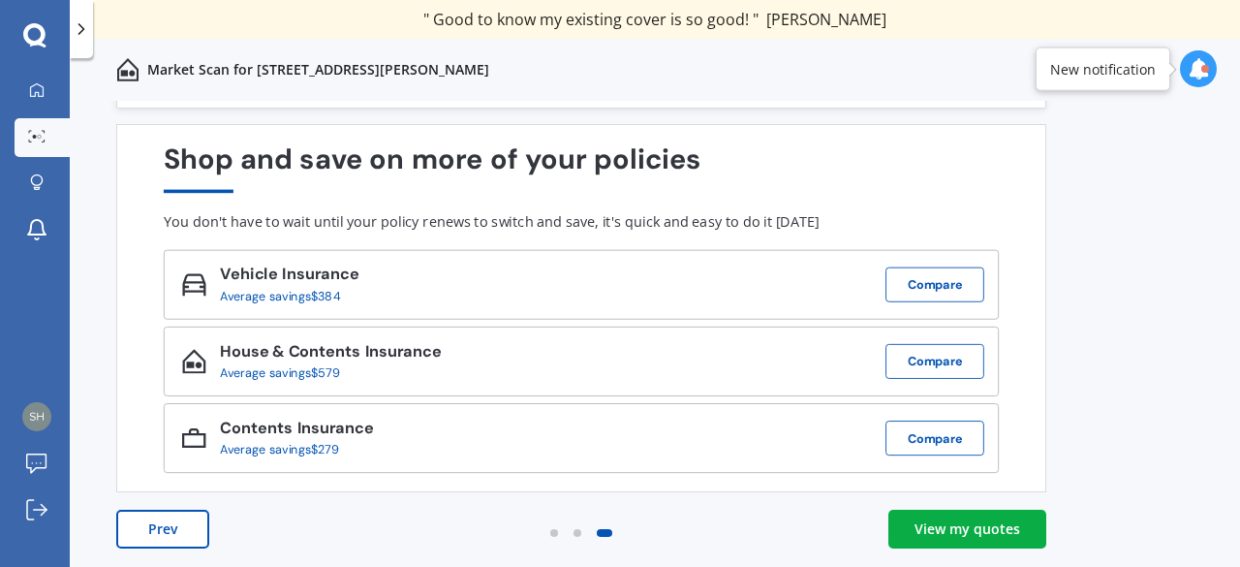
click at [977, 525] on div "View my quotes" at bounding box center [967, 528] width 106 height 19
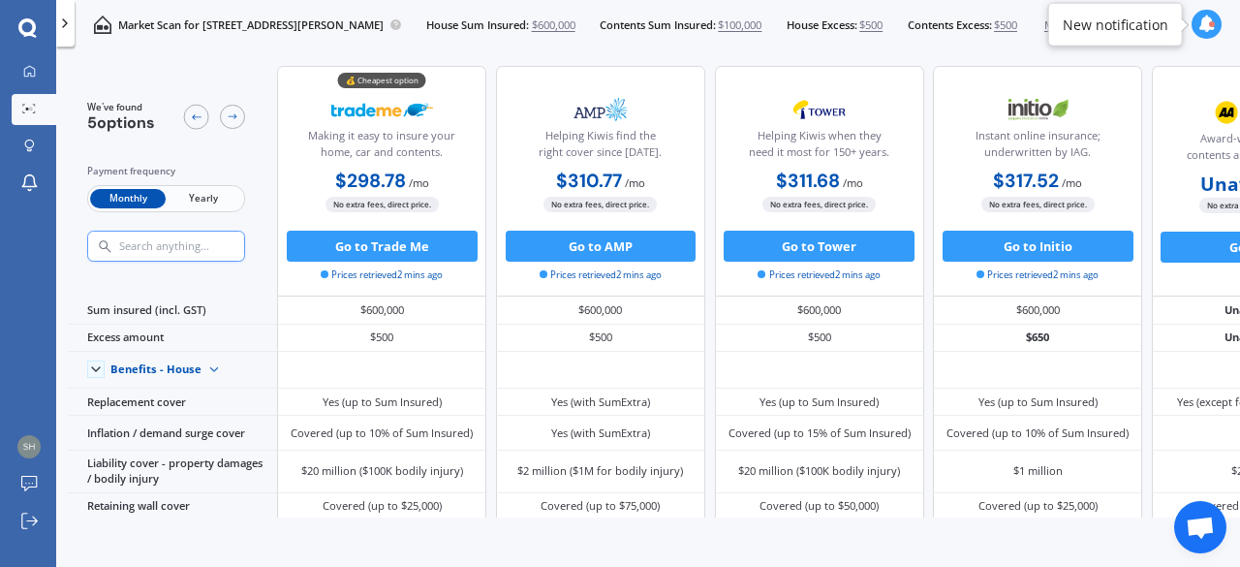
click at [214, 195] on span "Yearly" at bounding box center [204, 199] width 76 height 20
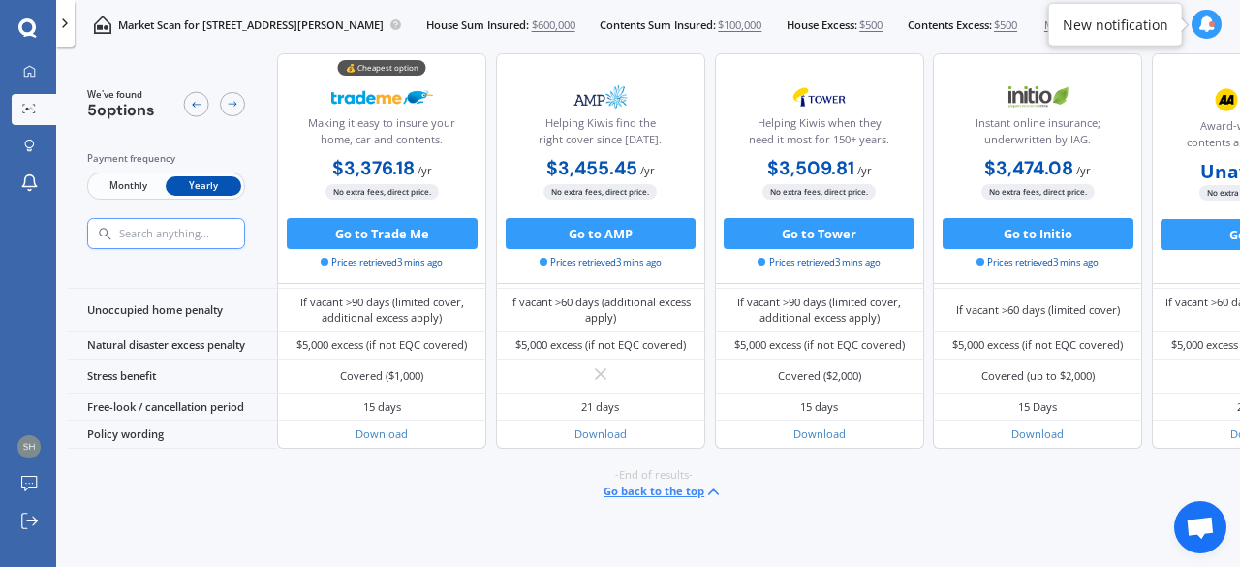
scroll to position [913, 0]
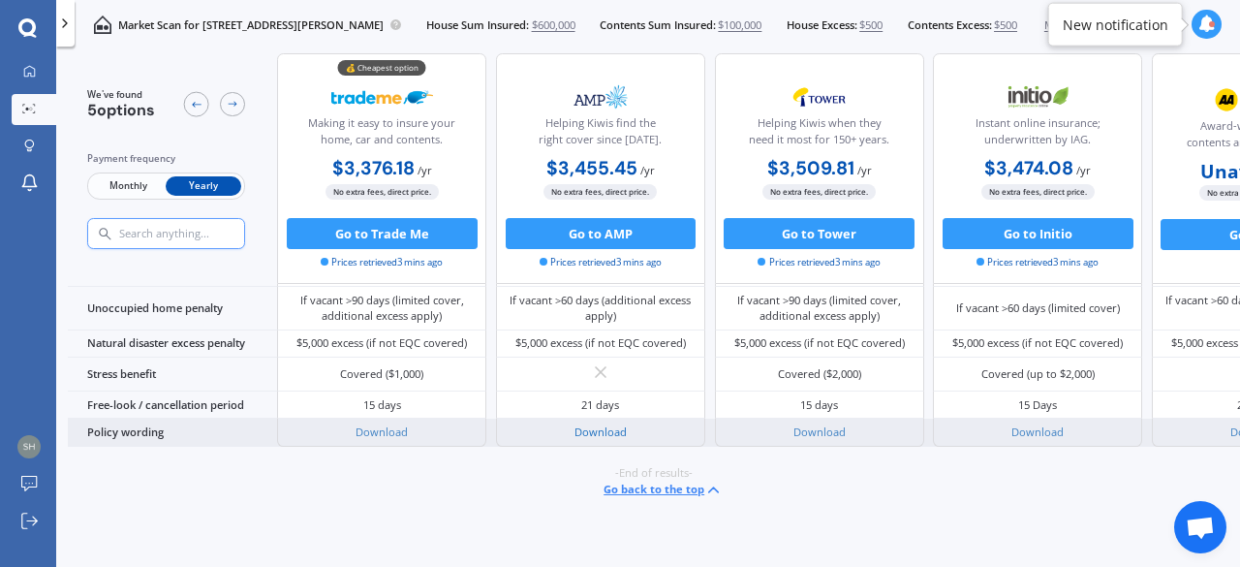
click at [606, 424] on link "Download" at bounding box center [600, 431] width 52 height 15
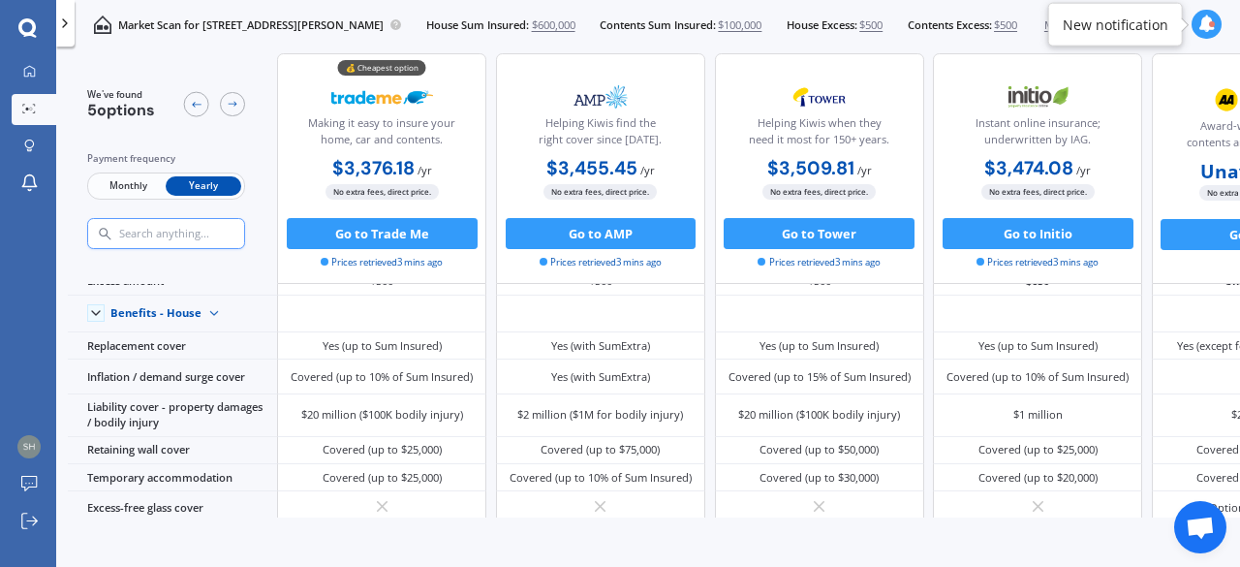
scroll to position [0, 0]
